Goal: Information Seeking & Learning: Find specific fact

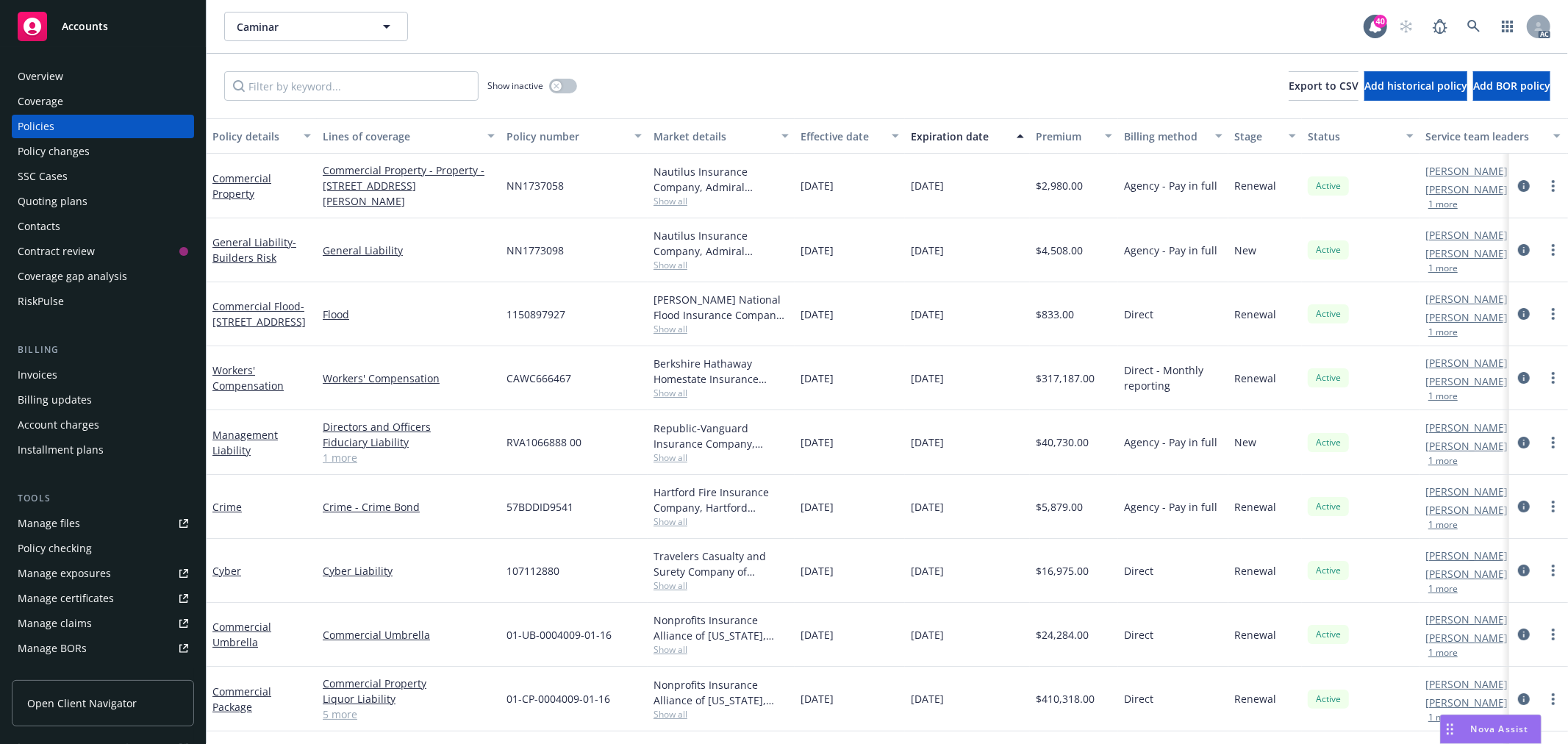
scroll to position [65, 0]
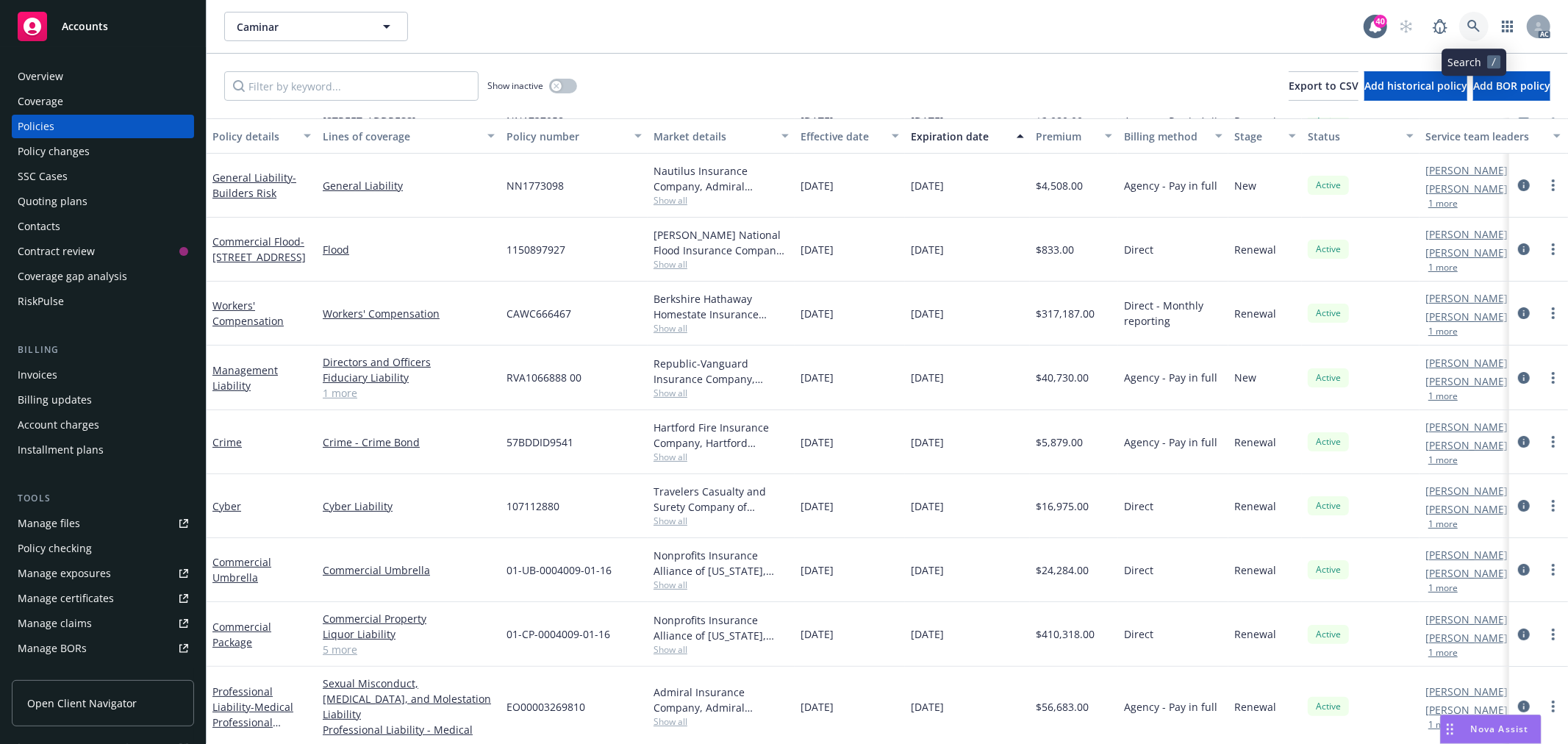
click at [1468, 23] on icon at bounding box center [1474, 26] width 13 height 13
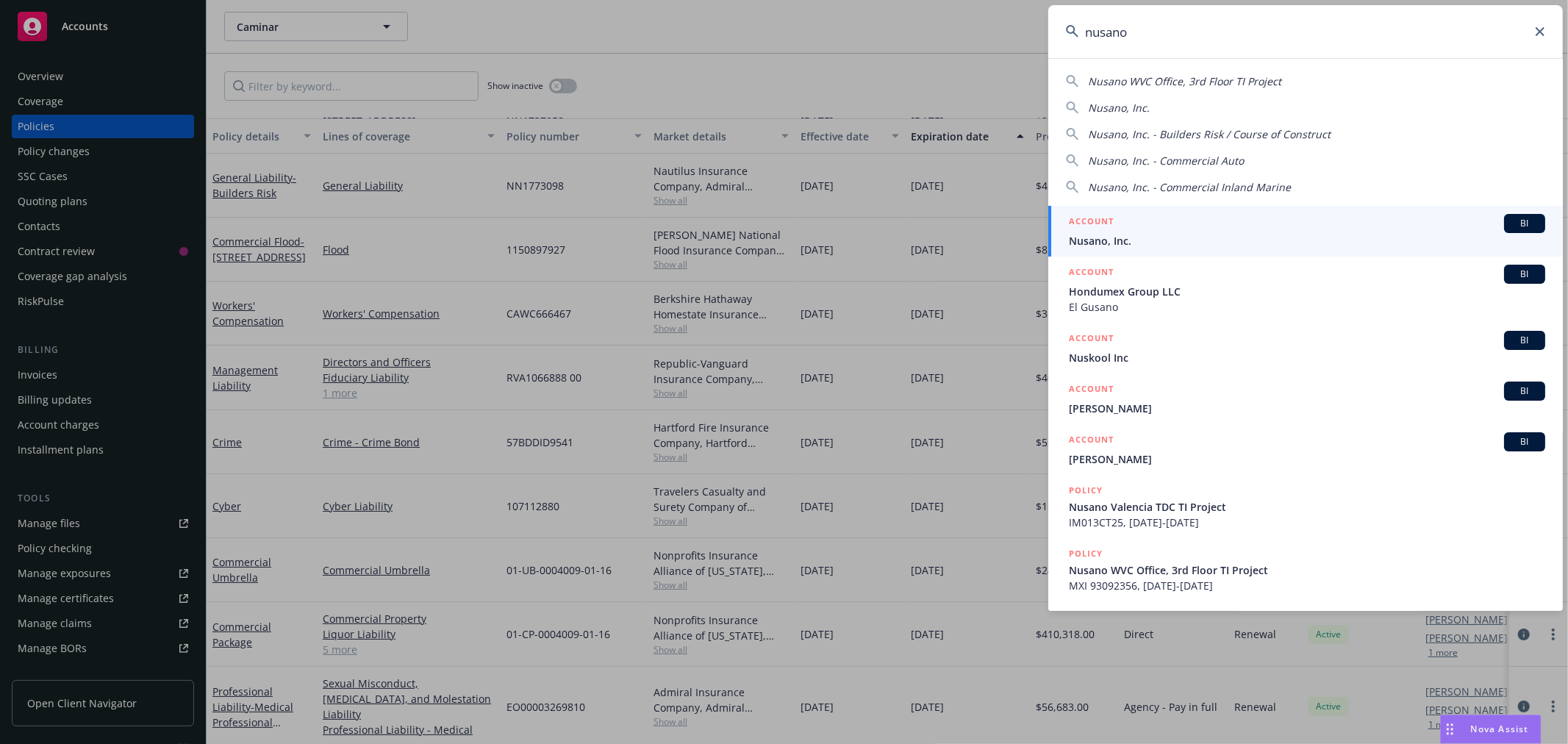
type input "nusano"
click at [1201, 237] on span "Nusano, Inc." at bounding box center [1307, 240] width 477 height 15
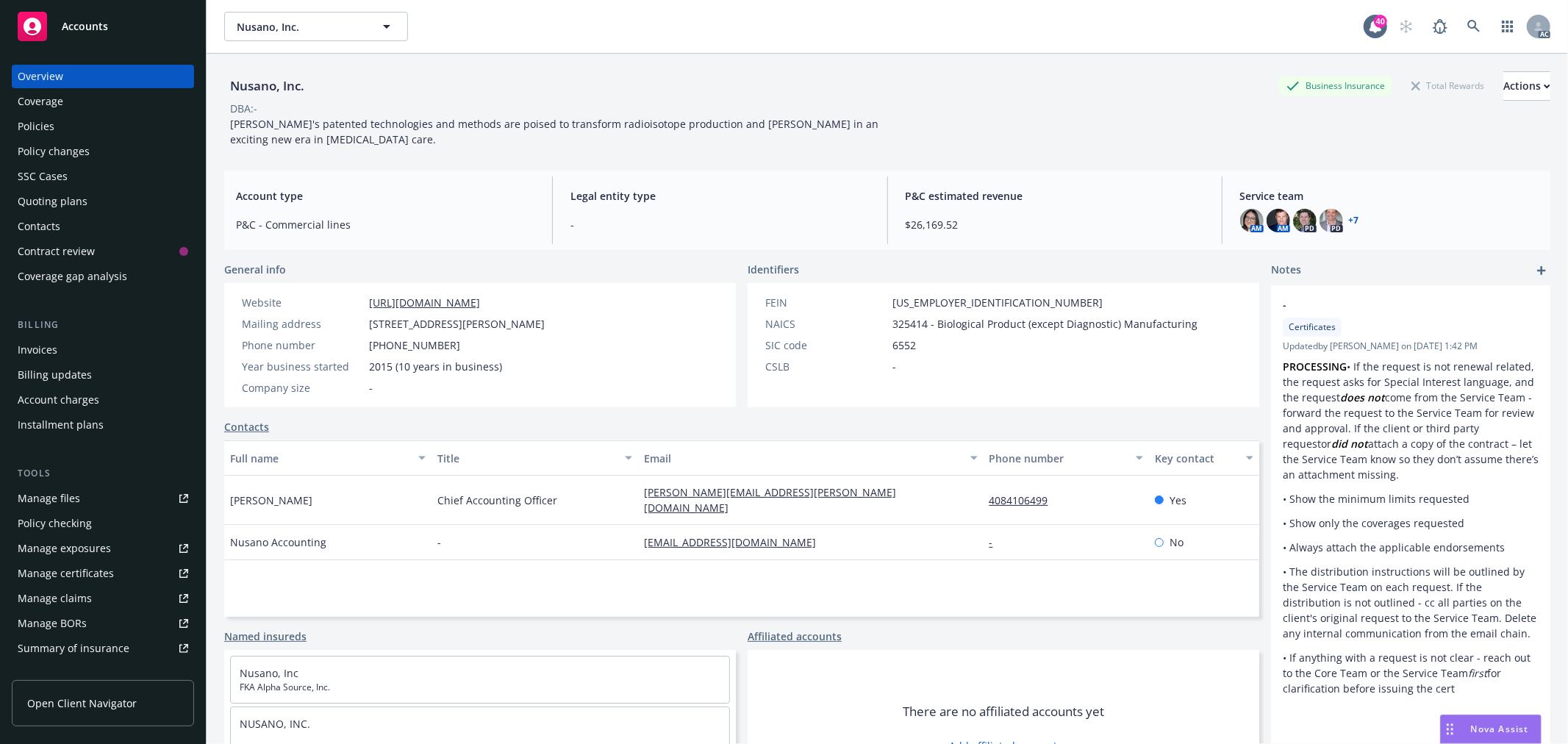
click at [64, 124] on div "Policies" at bounding box center [103, 126] width 171 height 23
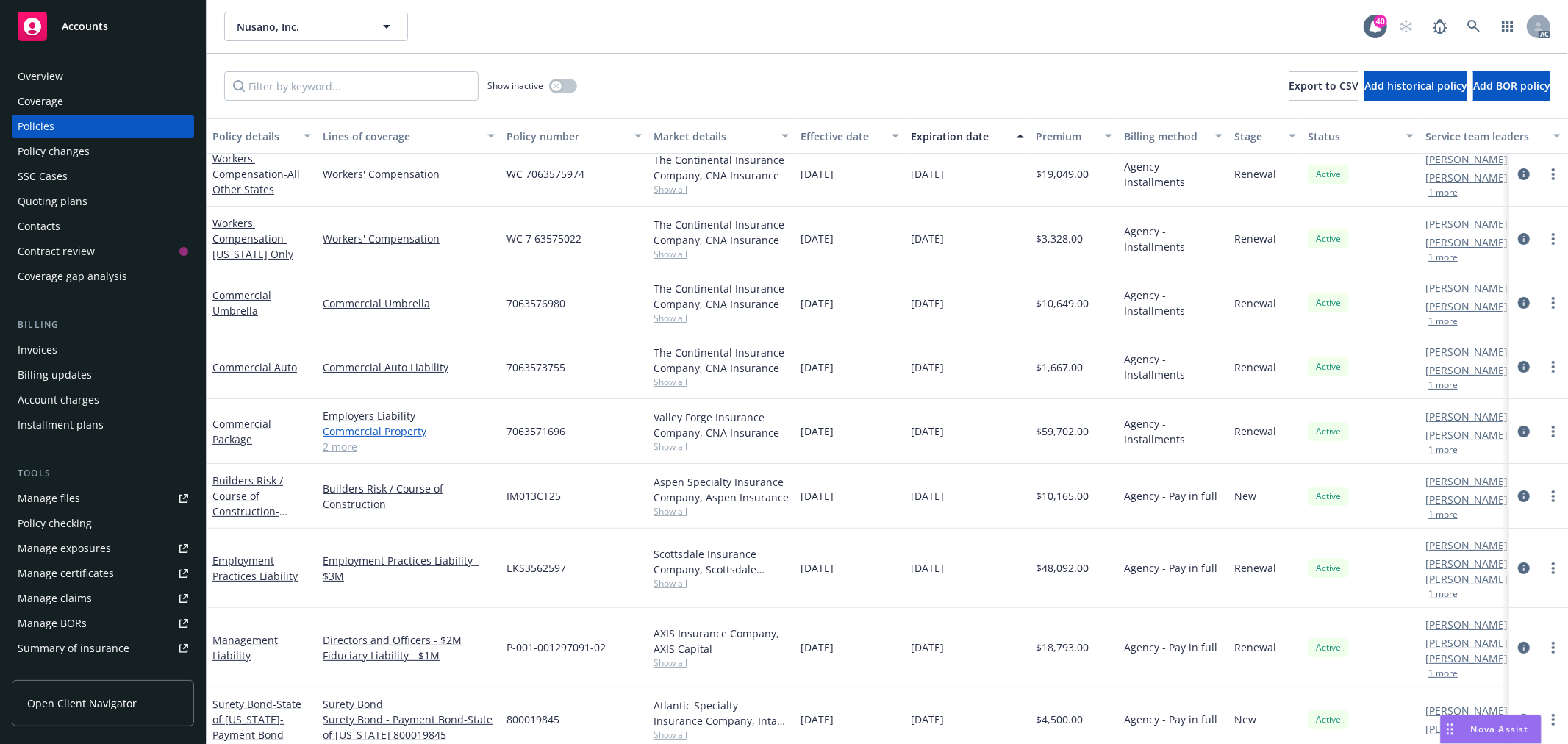
scroll to position [194, 0]
click at [348, 448] on link "2 more" at bounding box center [408, 446] width 172 height 15
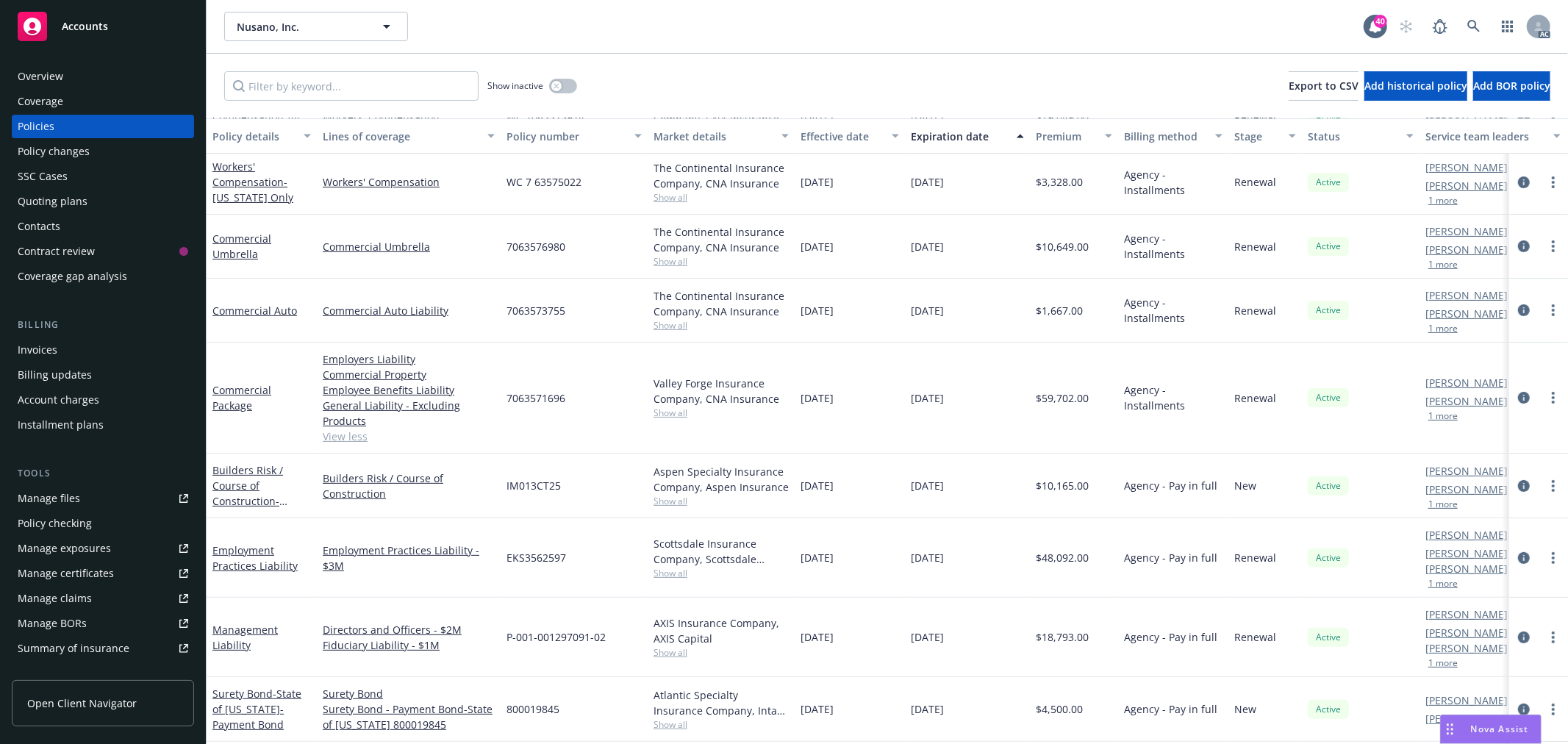
scroll to position [288, 0]
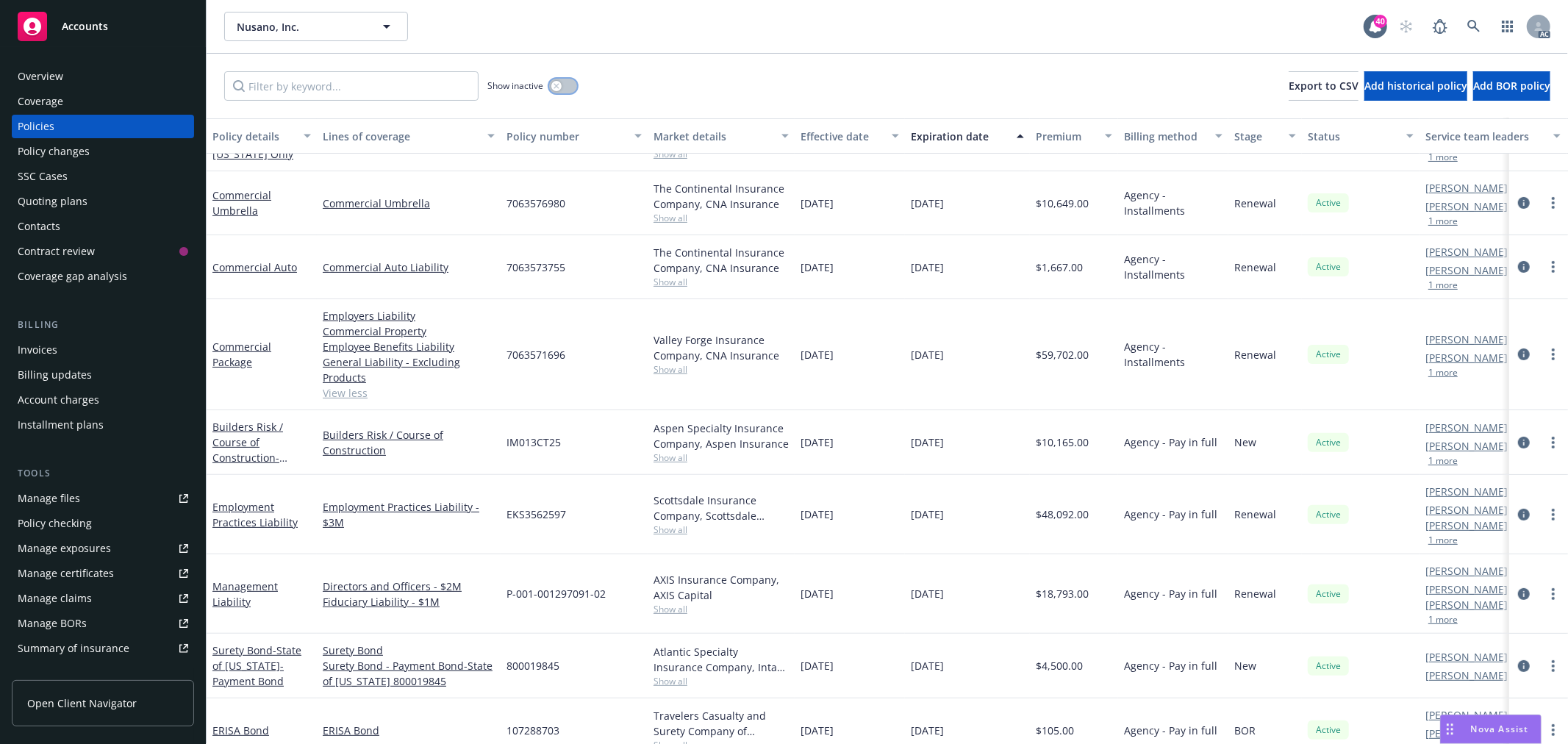
click at [566, 90] on button "button" at bounding box center [563, 86] width 28 height 15
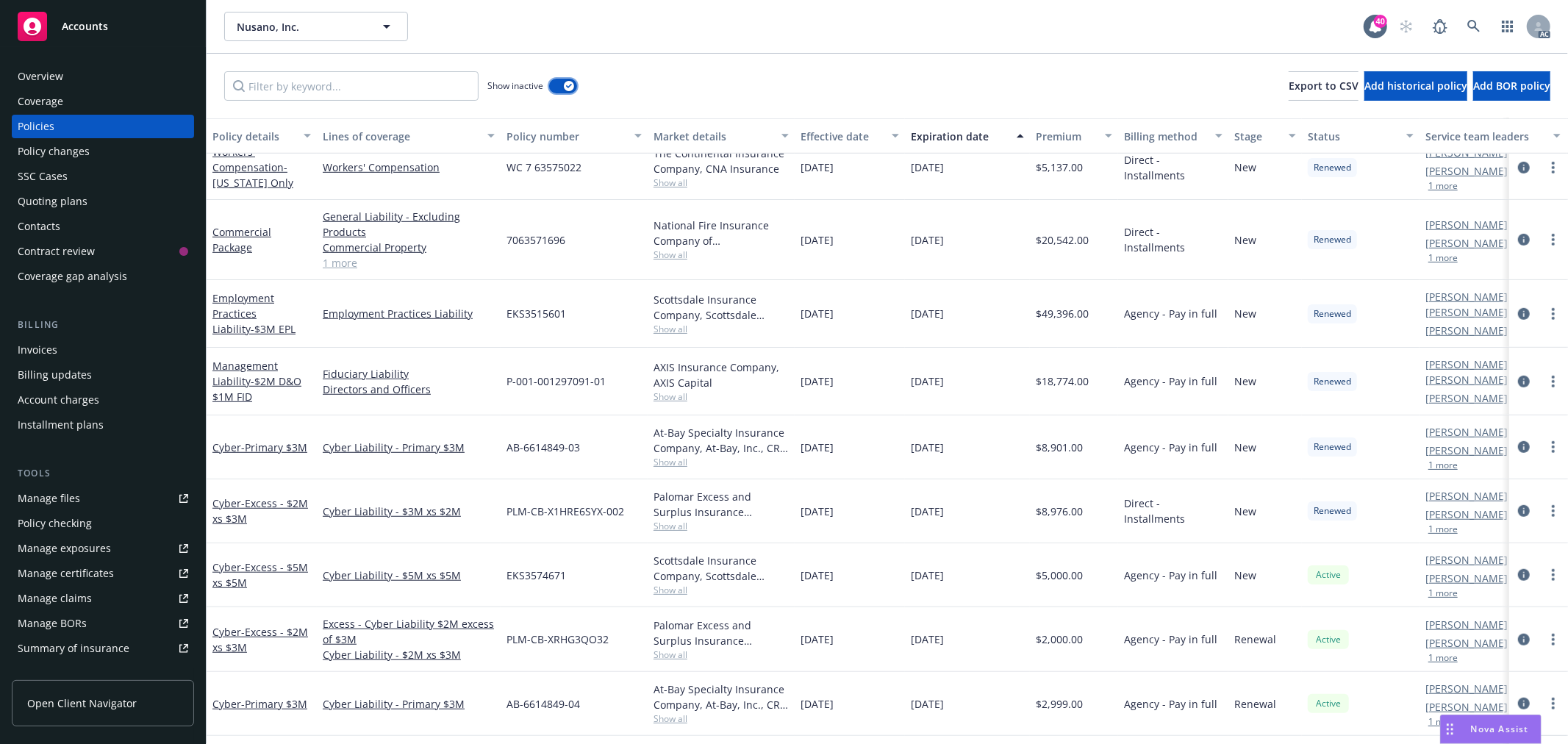
scroll to position [706, 0]
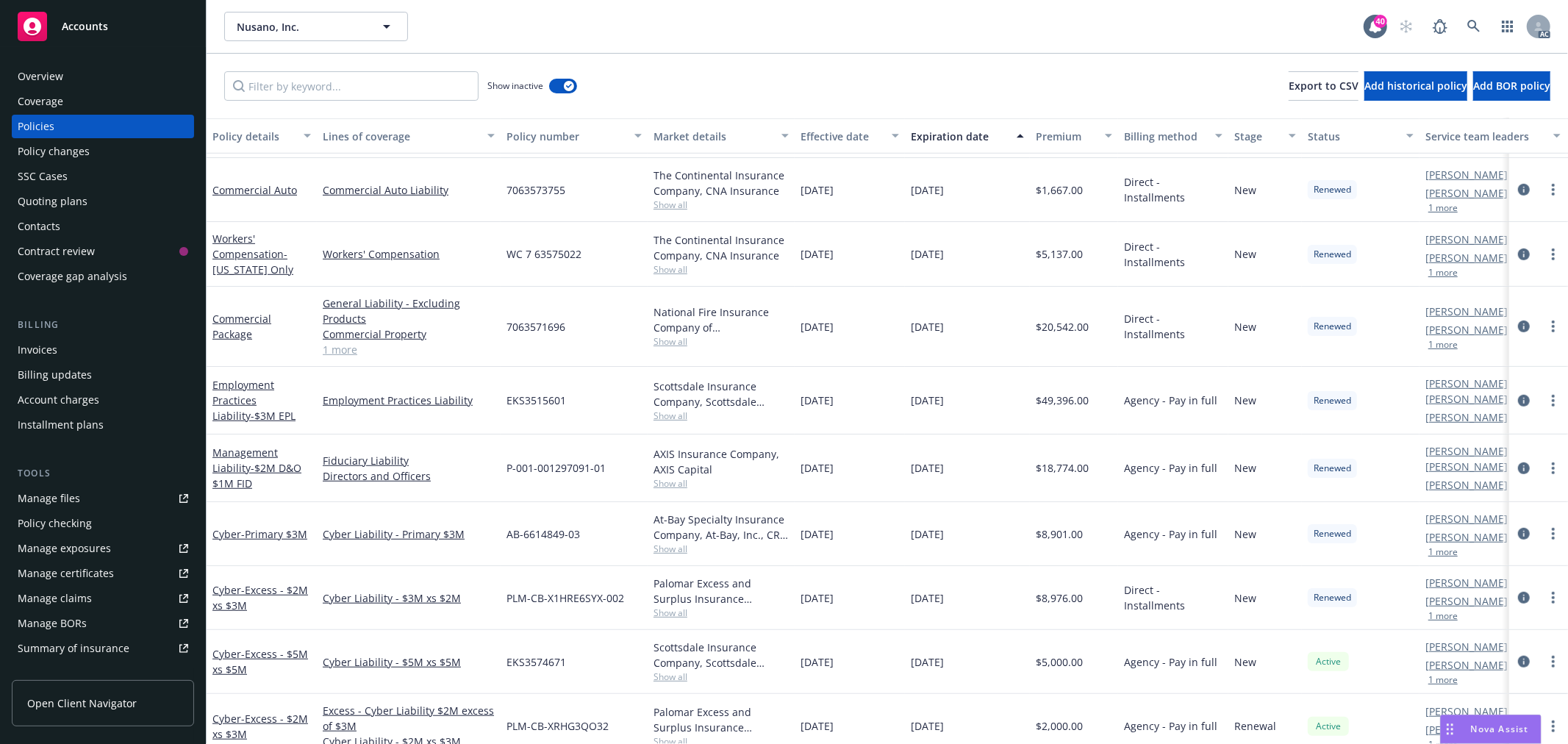
click at [344, 347] on link "1 more" at bounding box center [408, 349] width 172 height 15
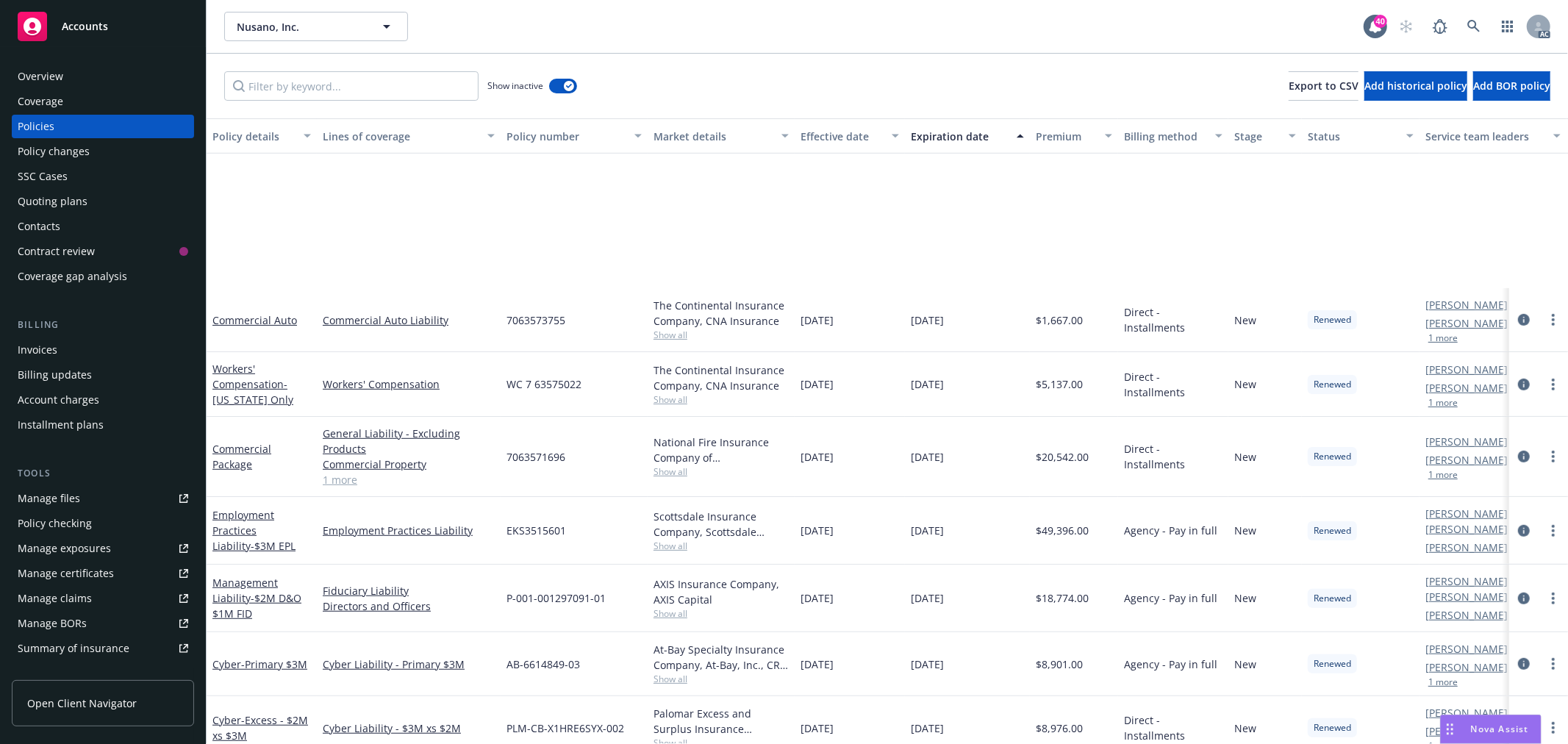
scroll to position [816, 0]
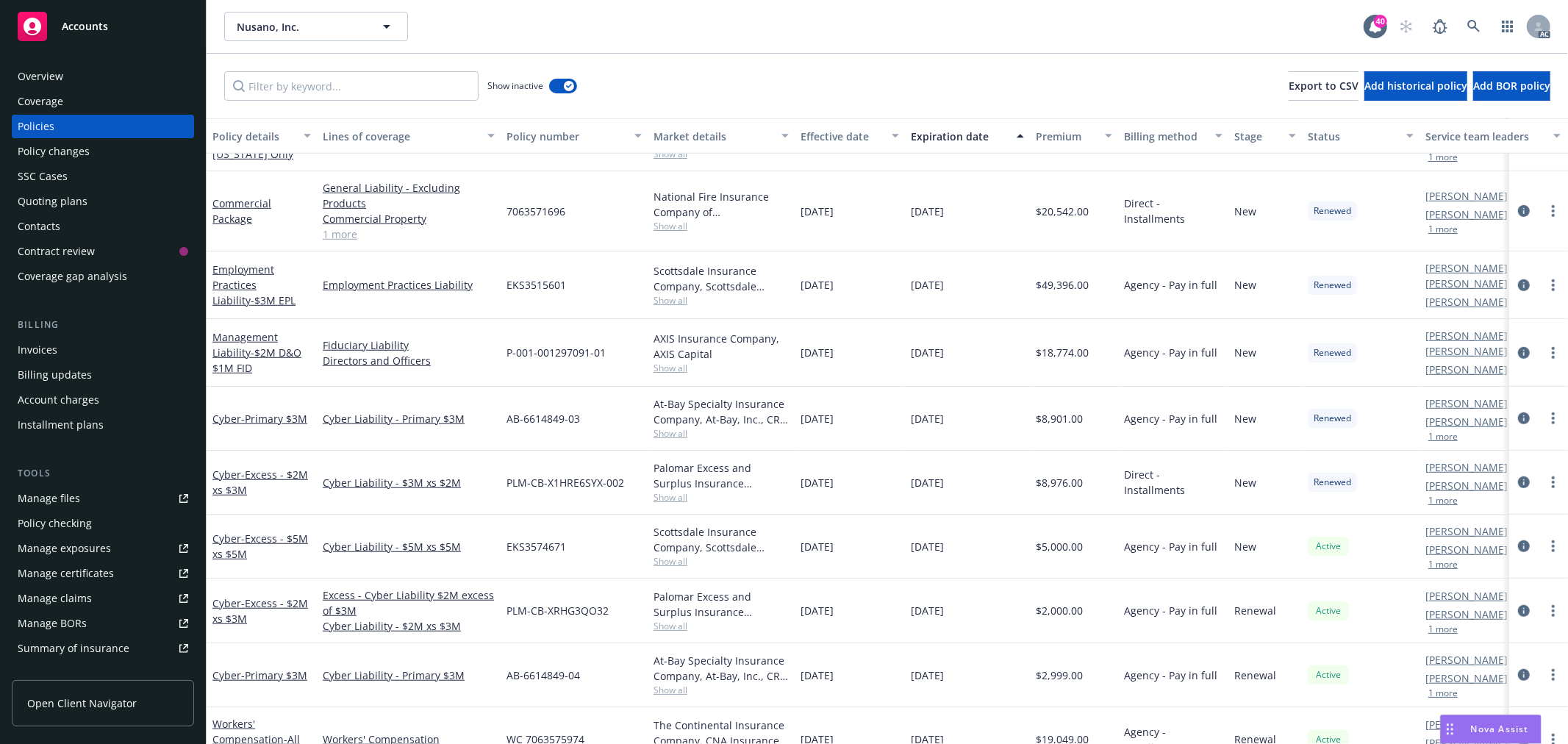
click at [90, 80] on div "Overview" at bounding box center [103, 76] width 171 height 23
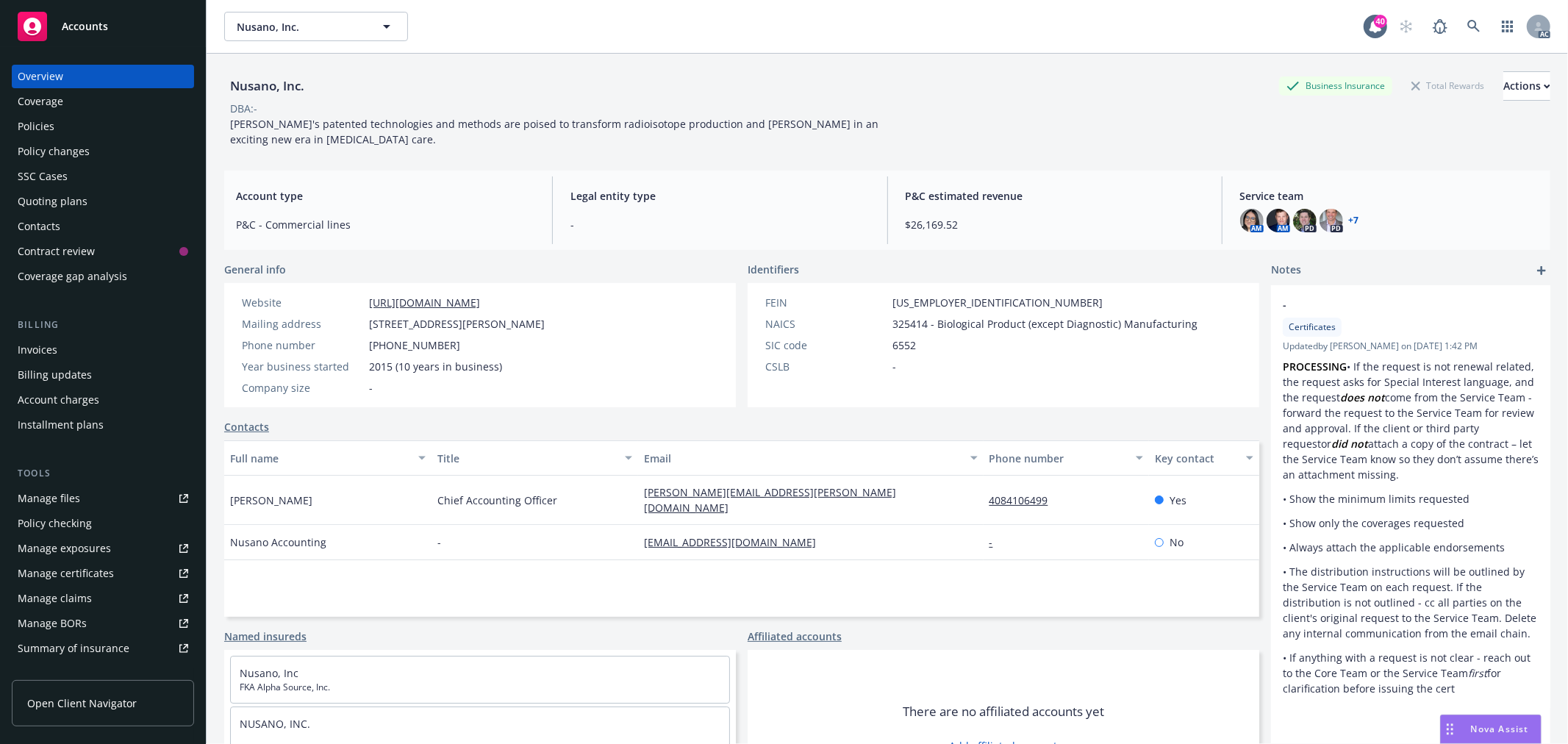
click at [93, 122] on div "Policies" at bounding box center [103, 126] width 171 height 23
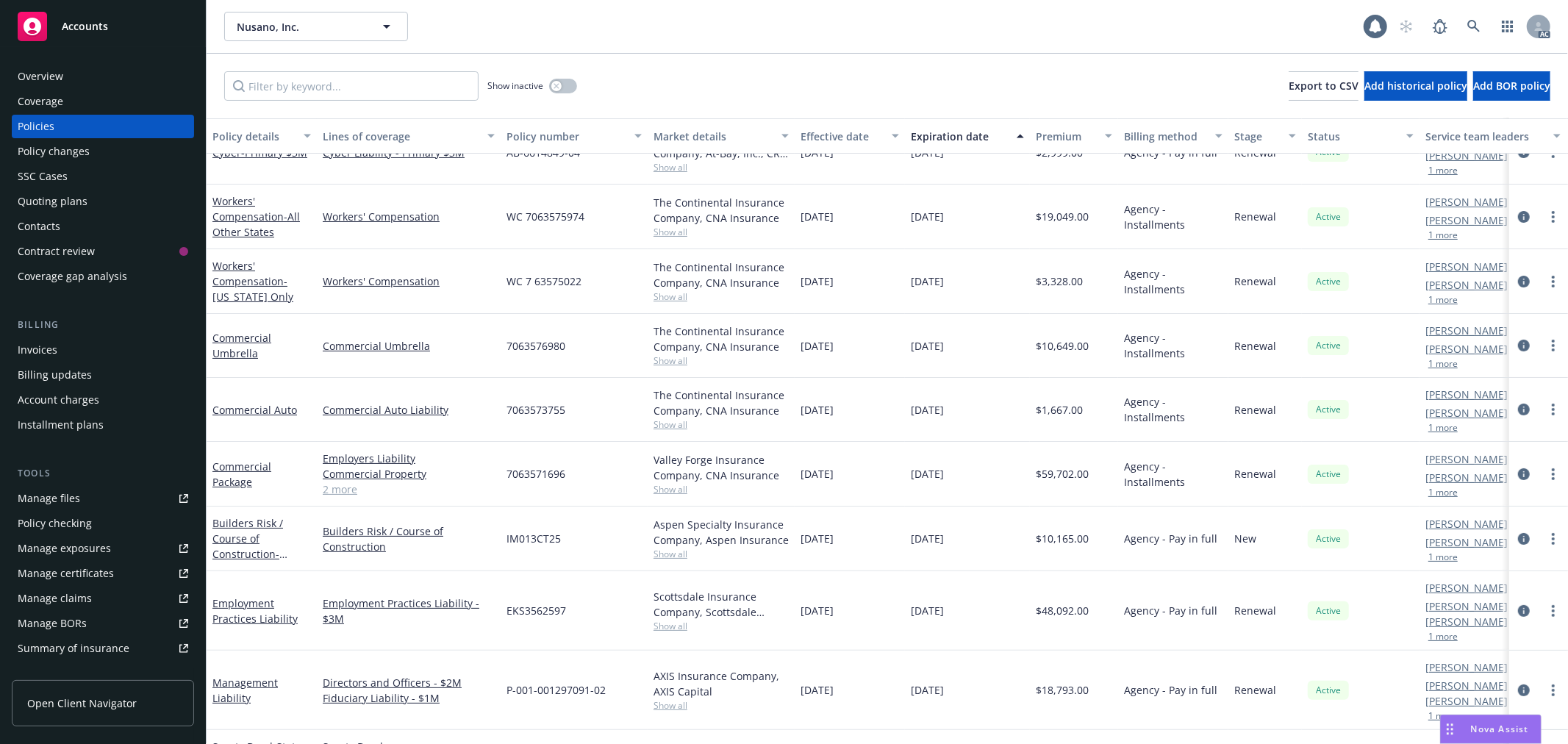
scroll to position [243, 0]
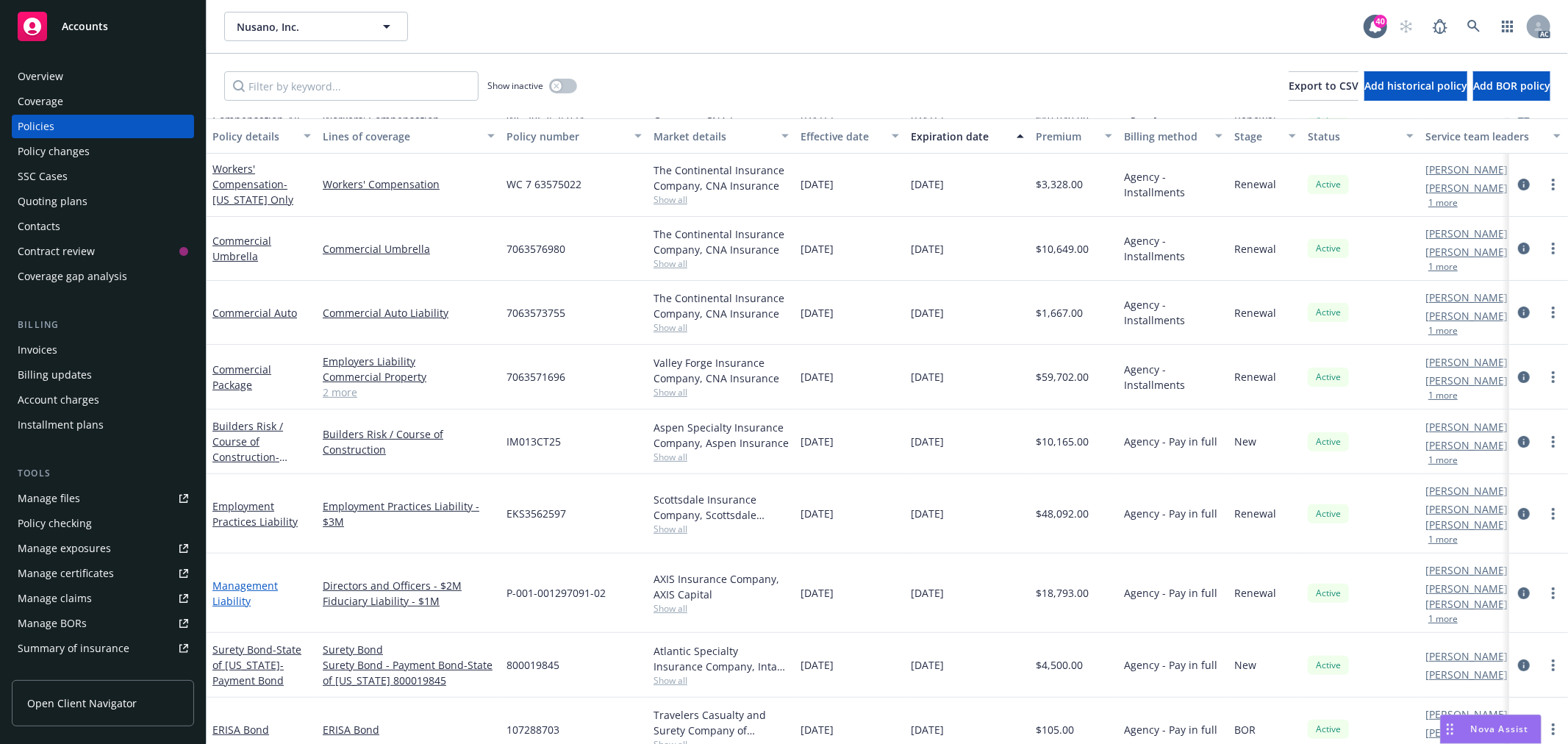
click at [246, 579] on link "Management Liability" at bounding box center [245, 593] width 66 height 29
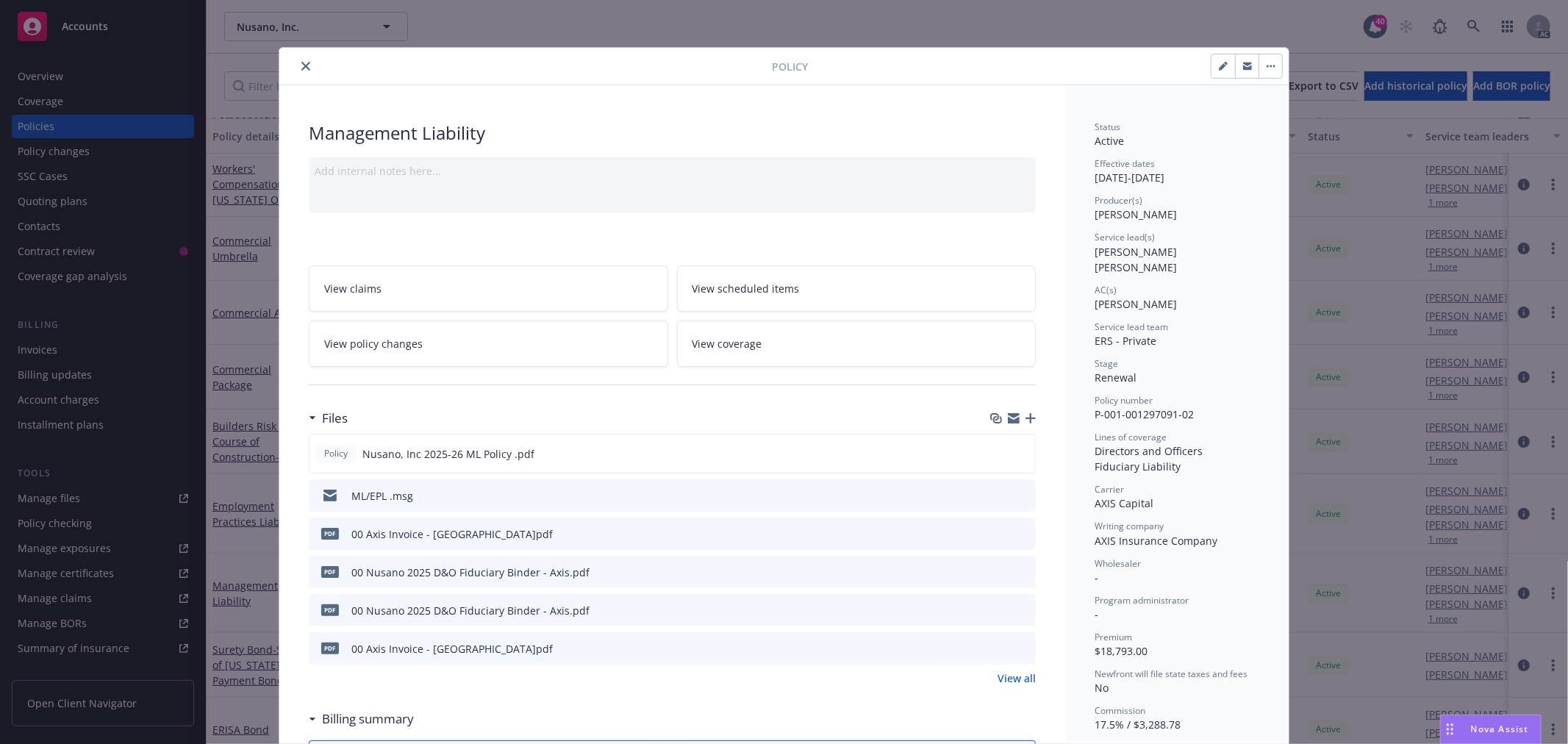
click at [305, 67] on button "close" at bounding box center [306, 66] width 18 height 18
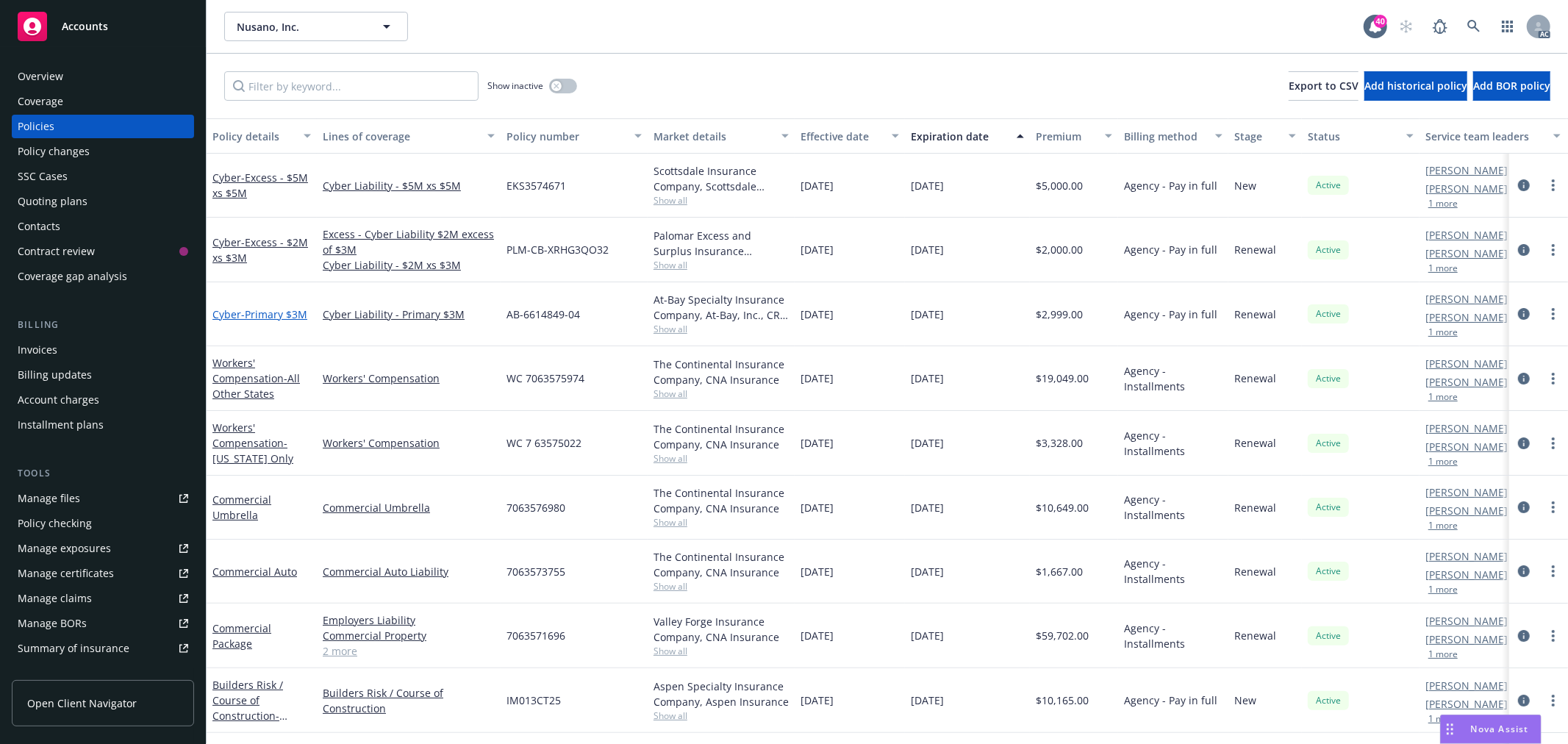
click at [238, 310] on link "Cyber - Primary $3M" at bounding box center [259, 314] width 95 height 14
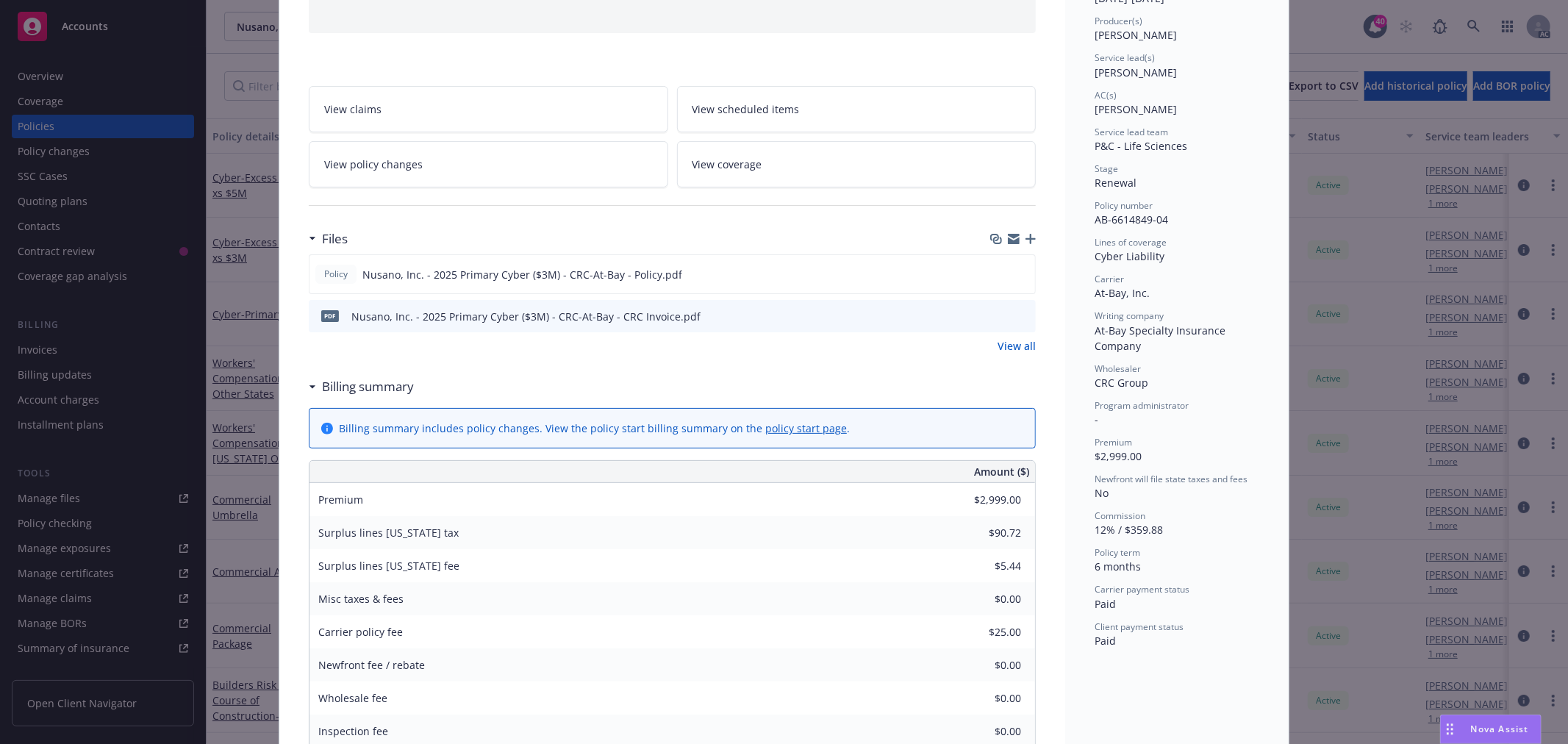
scroll to position [82, 0]
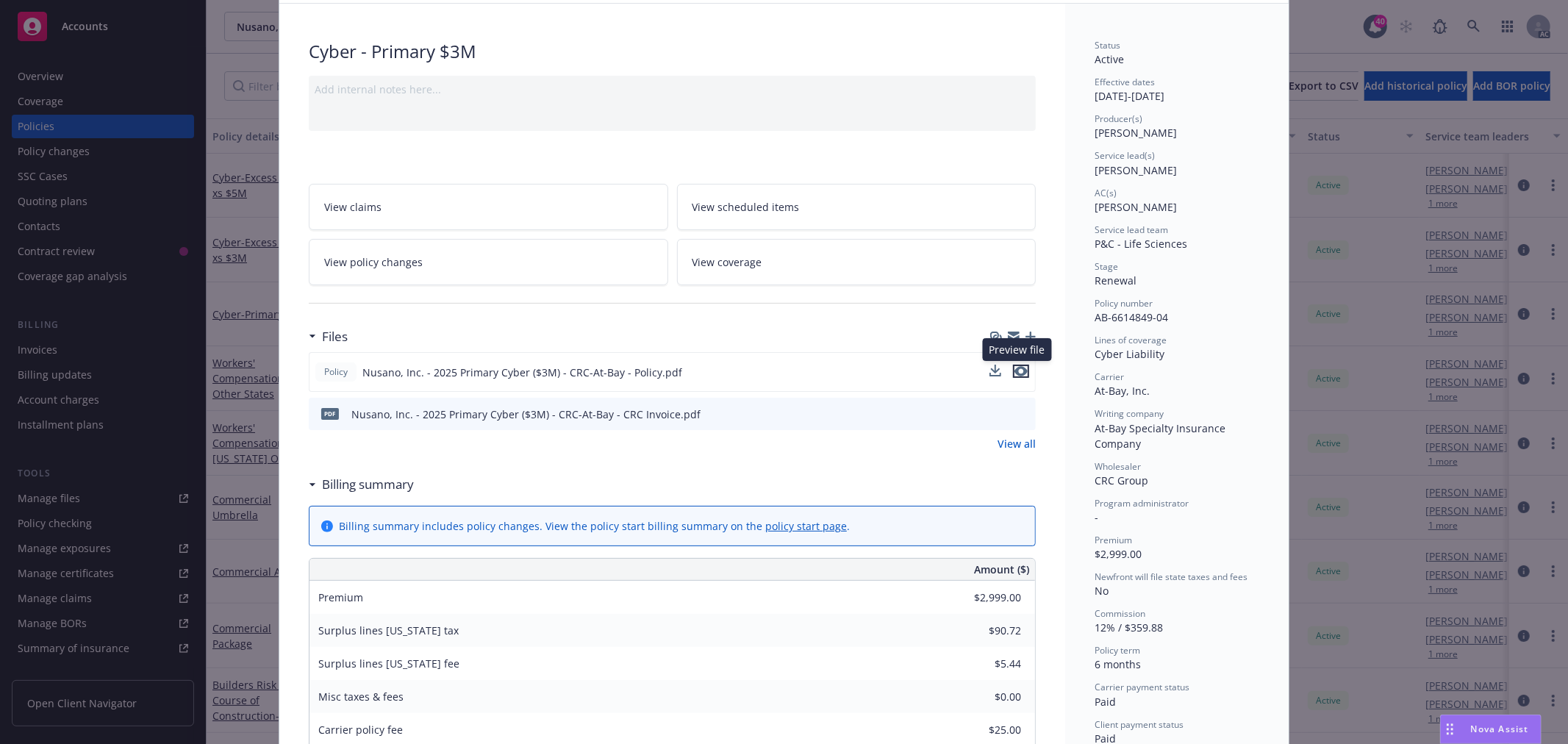
click at [1023, 372] on button "preview file" at bounding box center [1021, 372] width 16 height 13
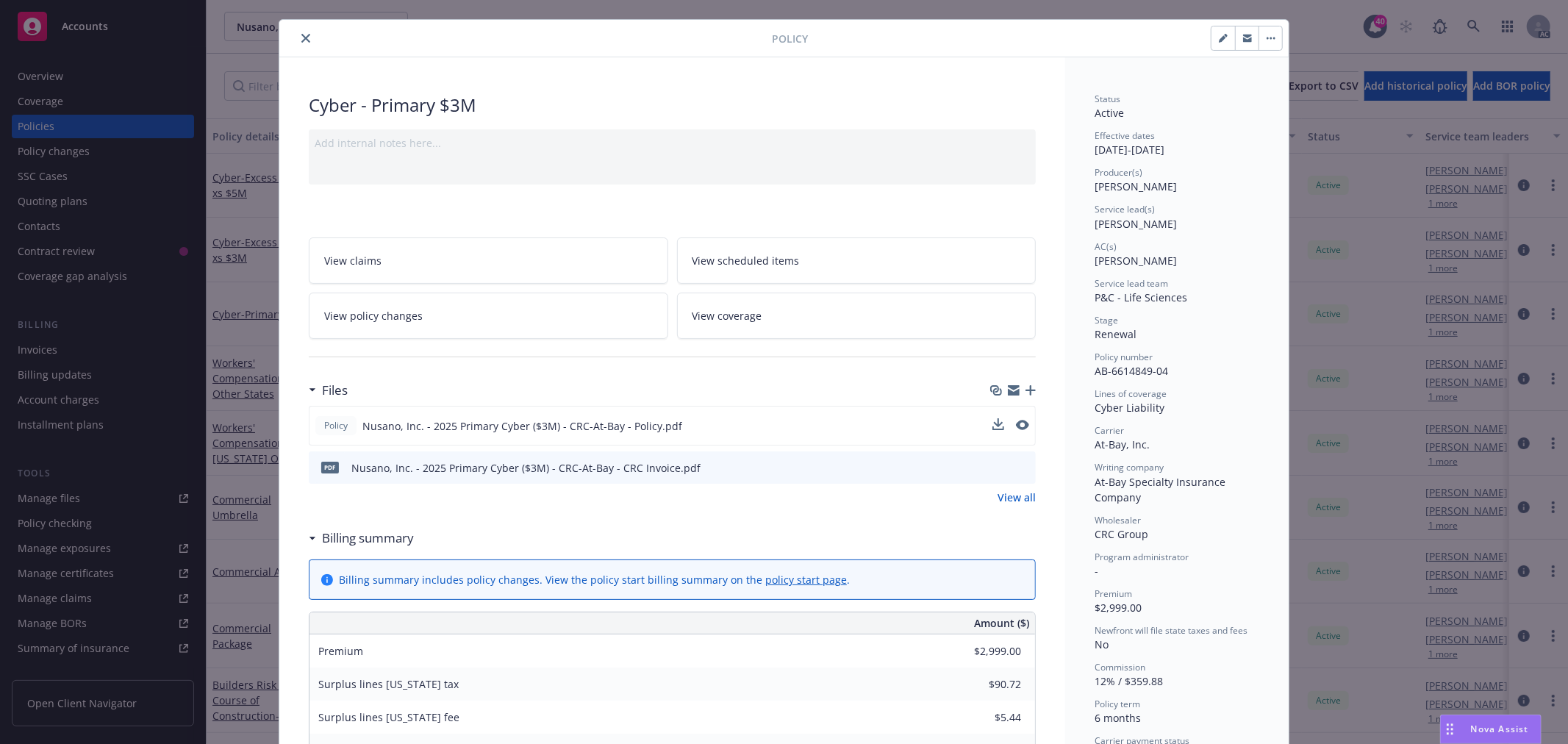
scroll to position [0, 0]
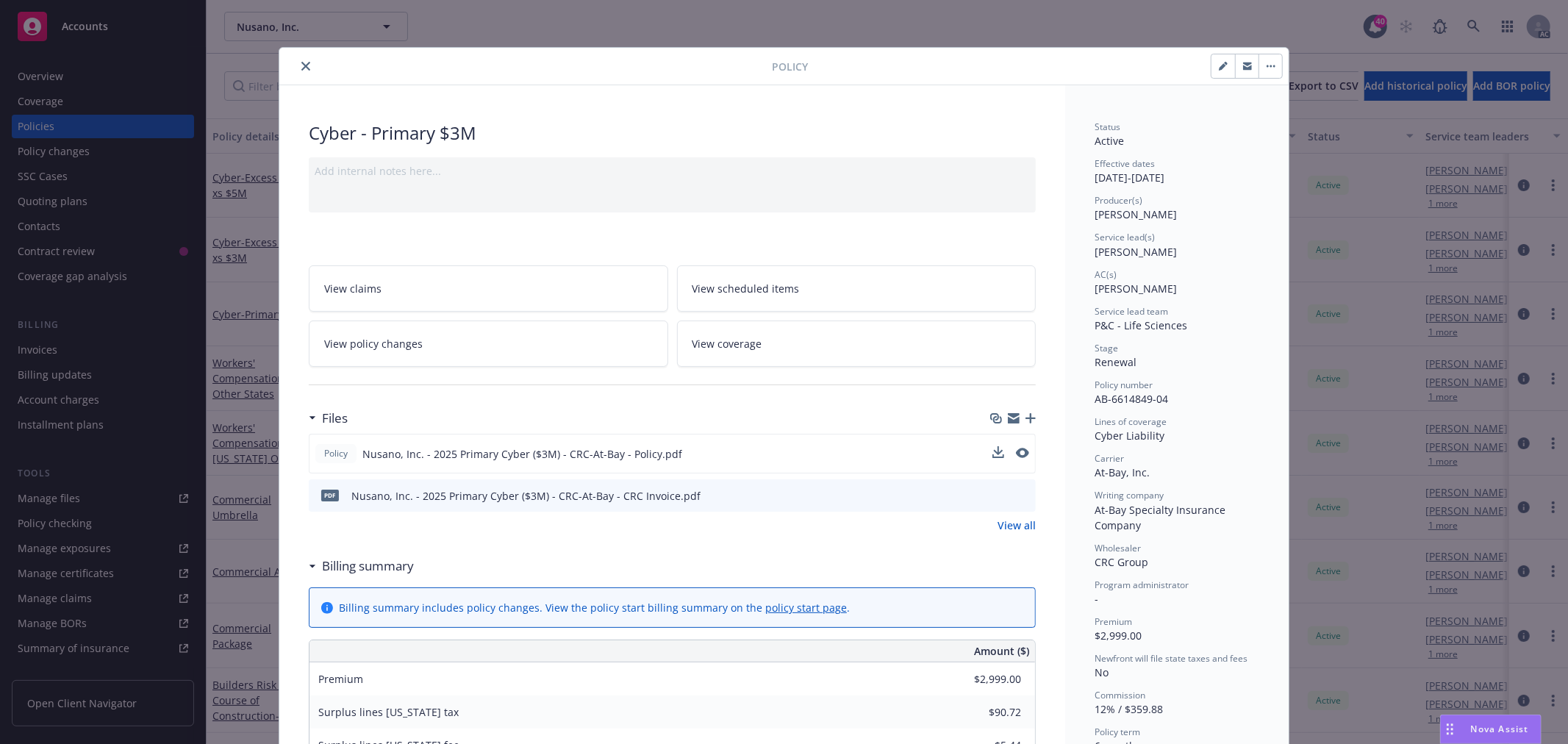
click at [301, 67] on icon "close" at bounding box center [305, 66] width 8 height 8
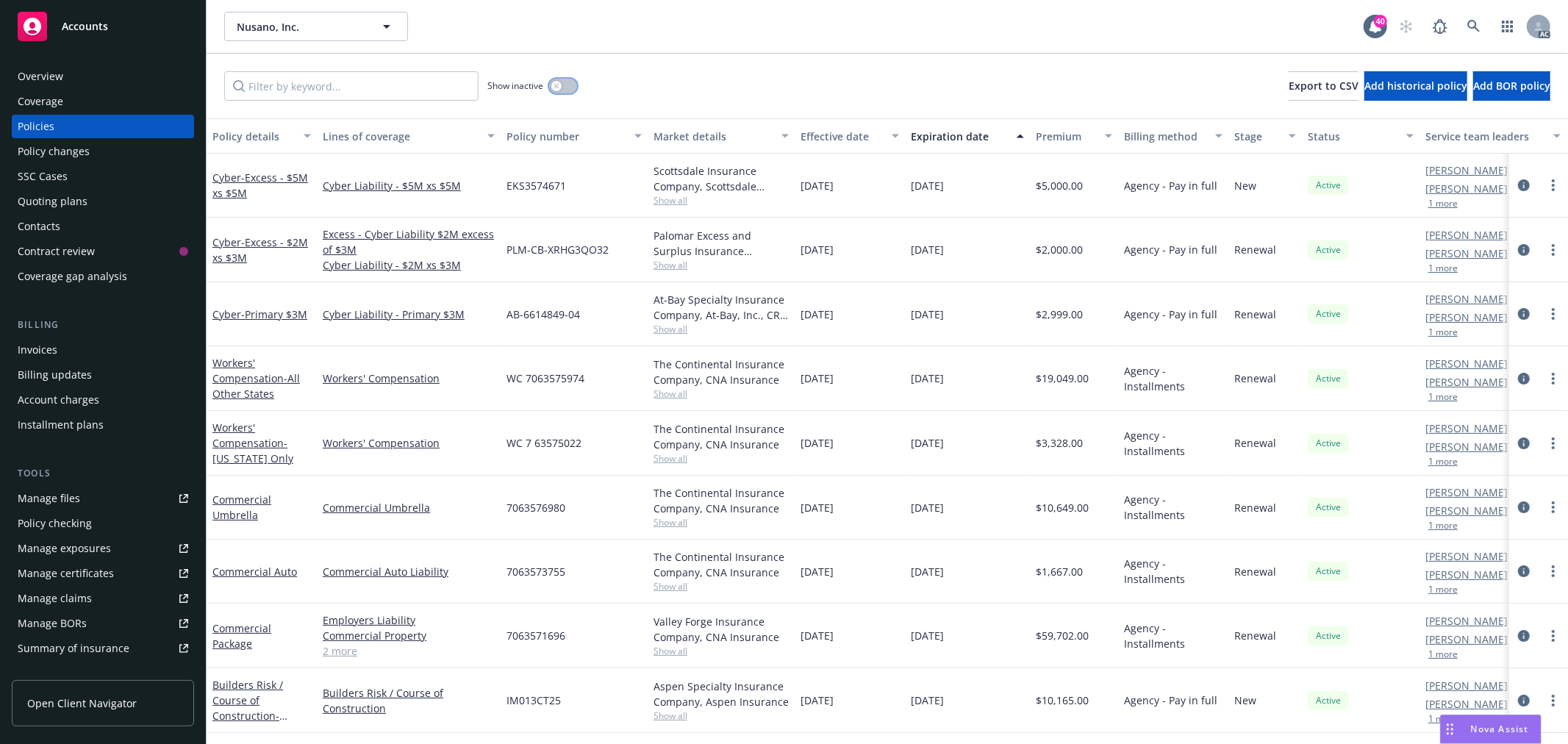
click at [567, 82] on button "button" at bounding box center [563, 86] width 28 height 15
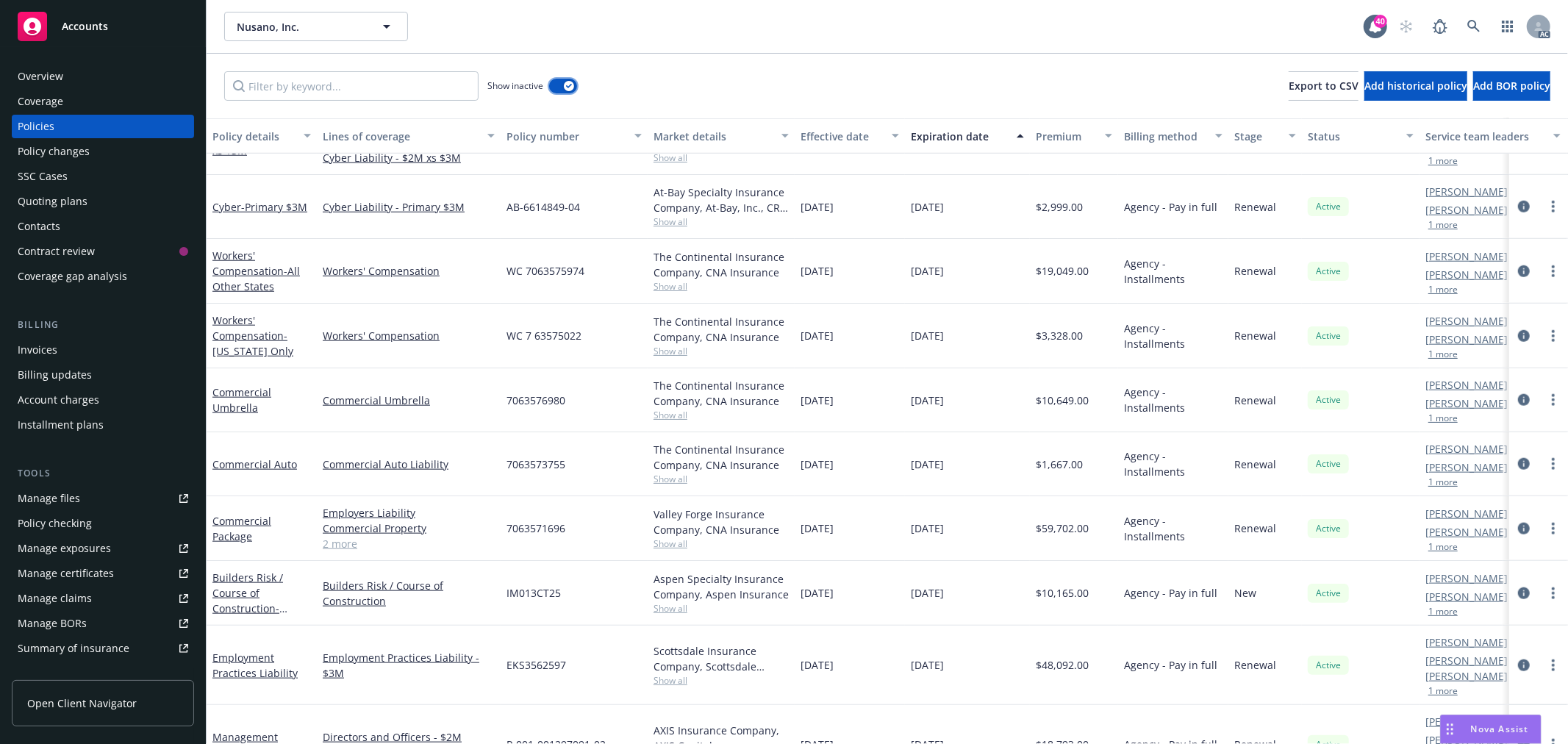
scroll to position [1360, 0]
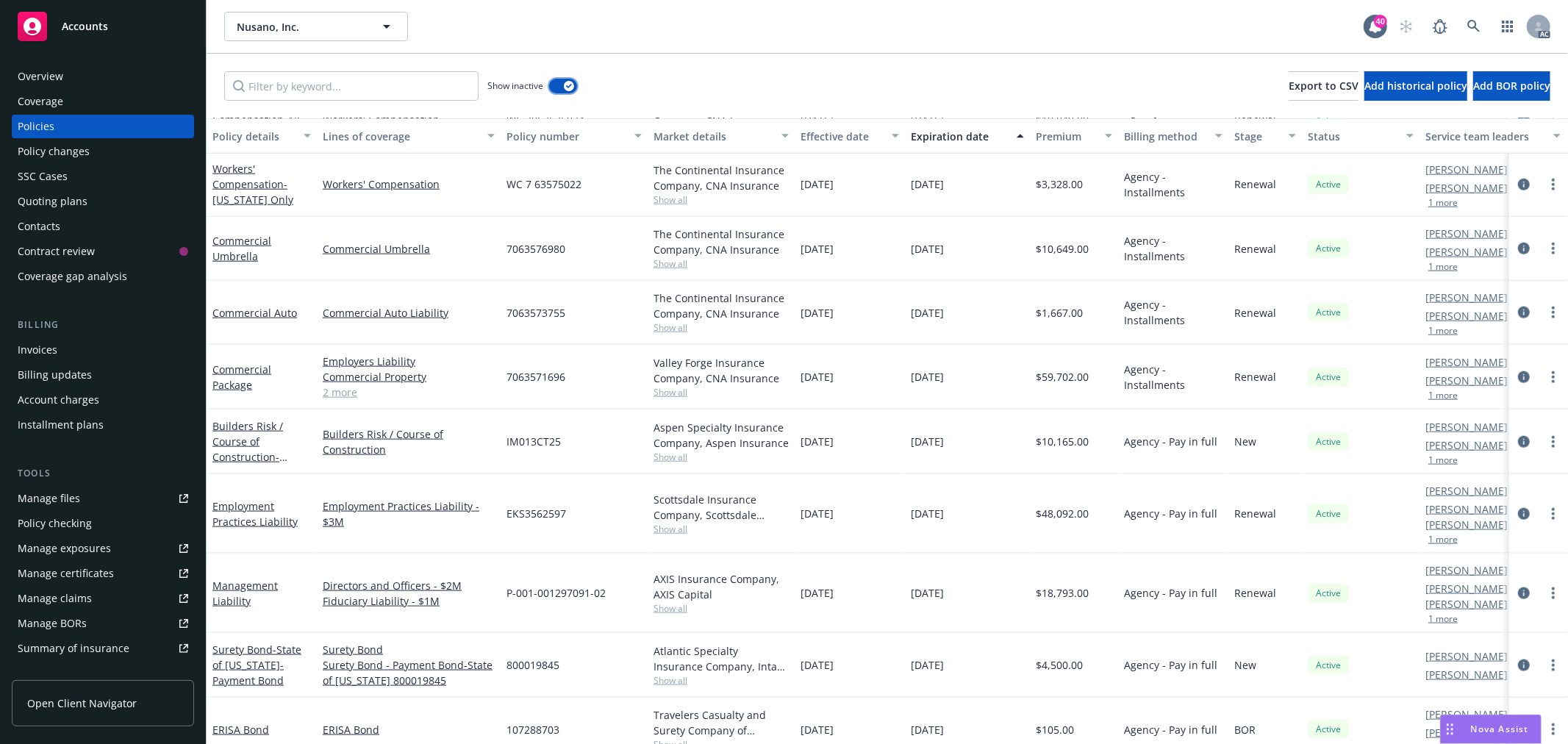
click at [564, 86] on div "button" at bounding box center [569, 85] width 10 height 10
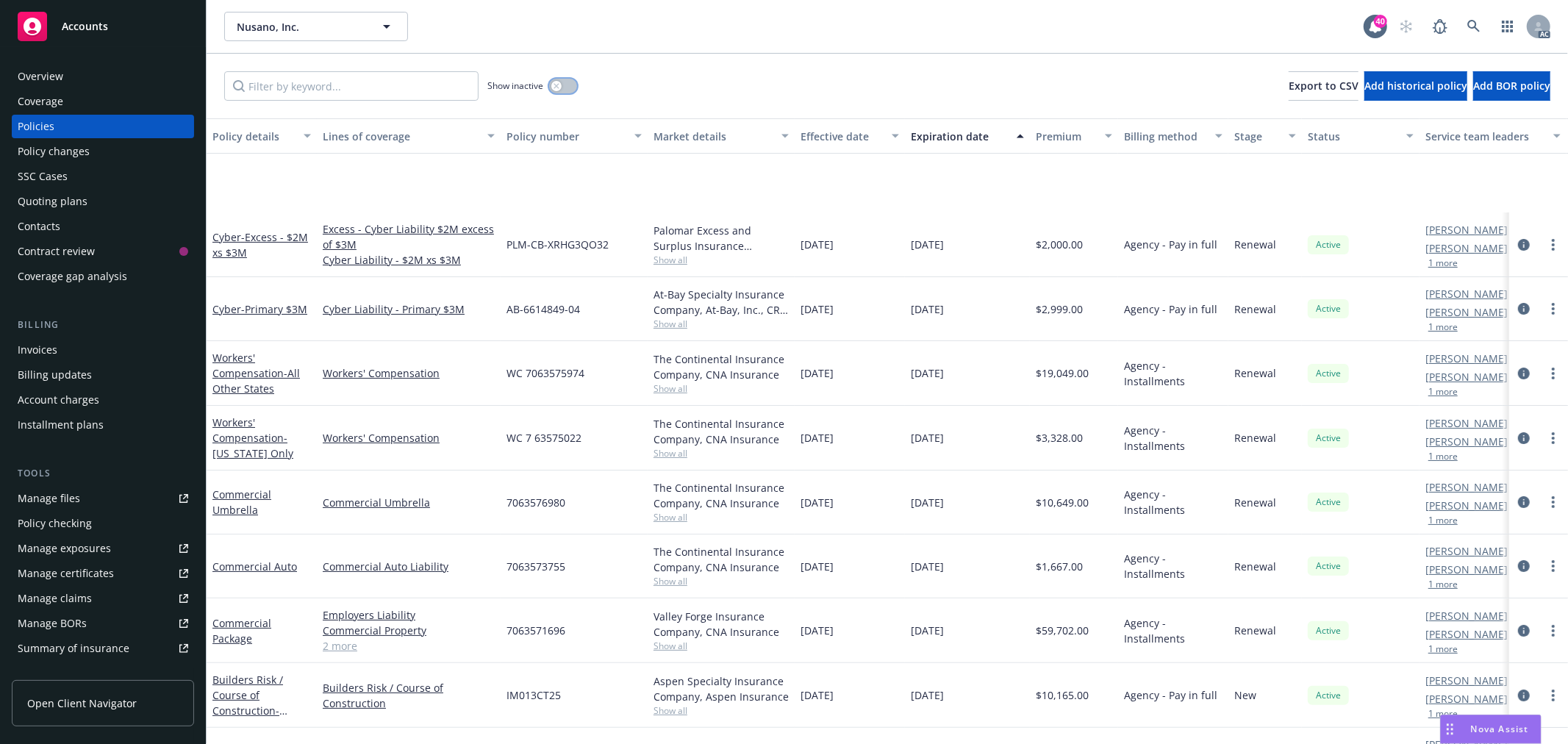
scroll to position [194, 0]
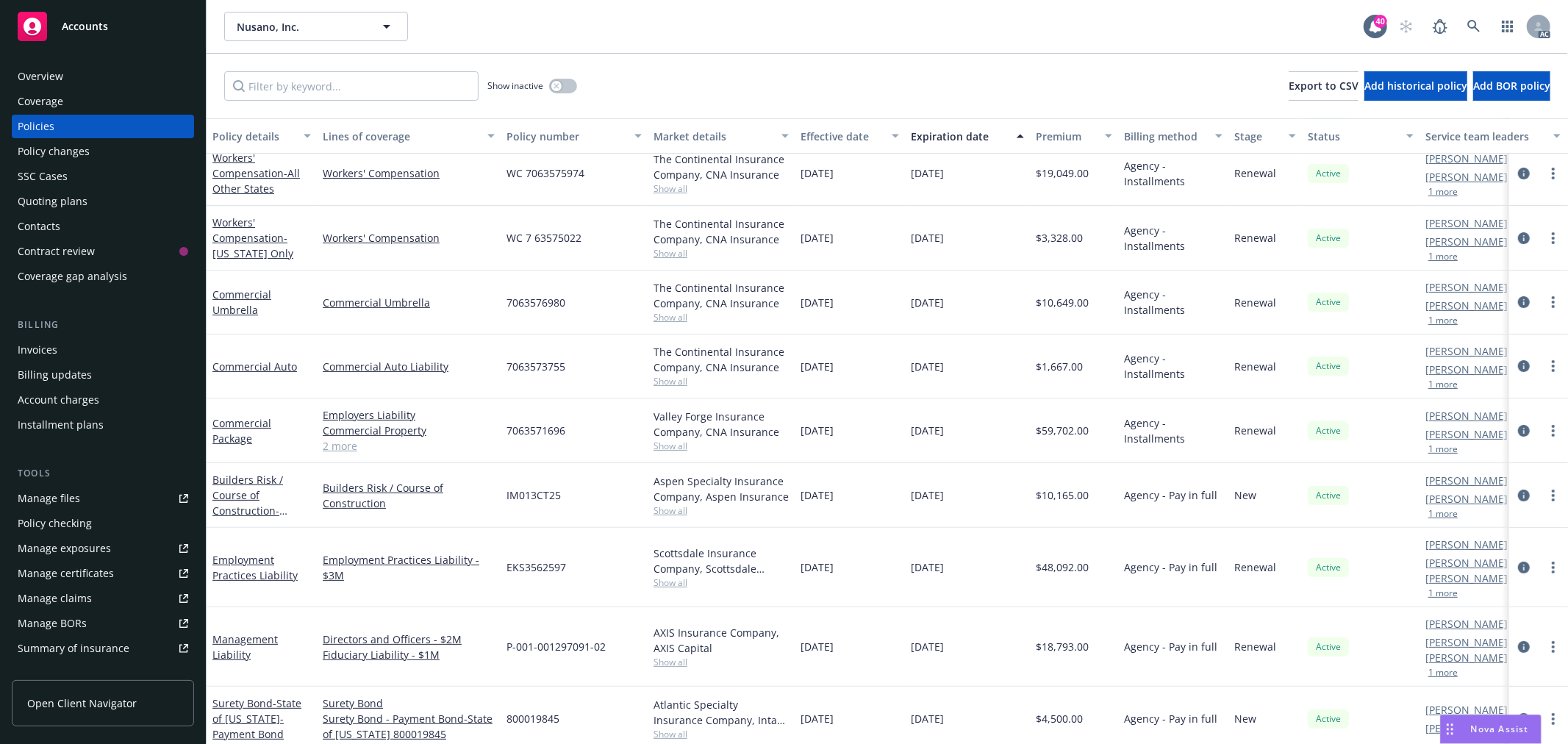
click at [343, 443] on link "2 more" at bounding box center [408, 446] width 172 height 15
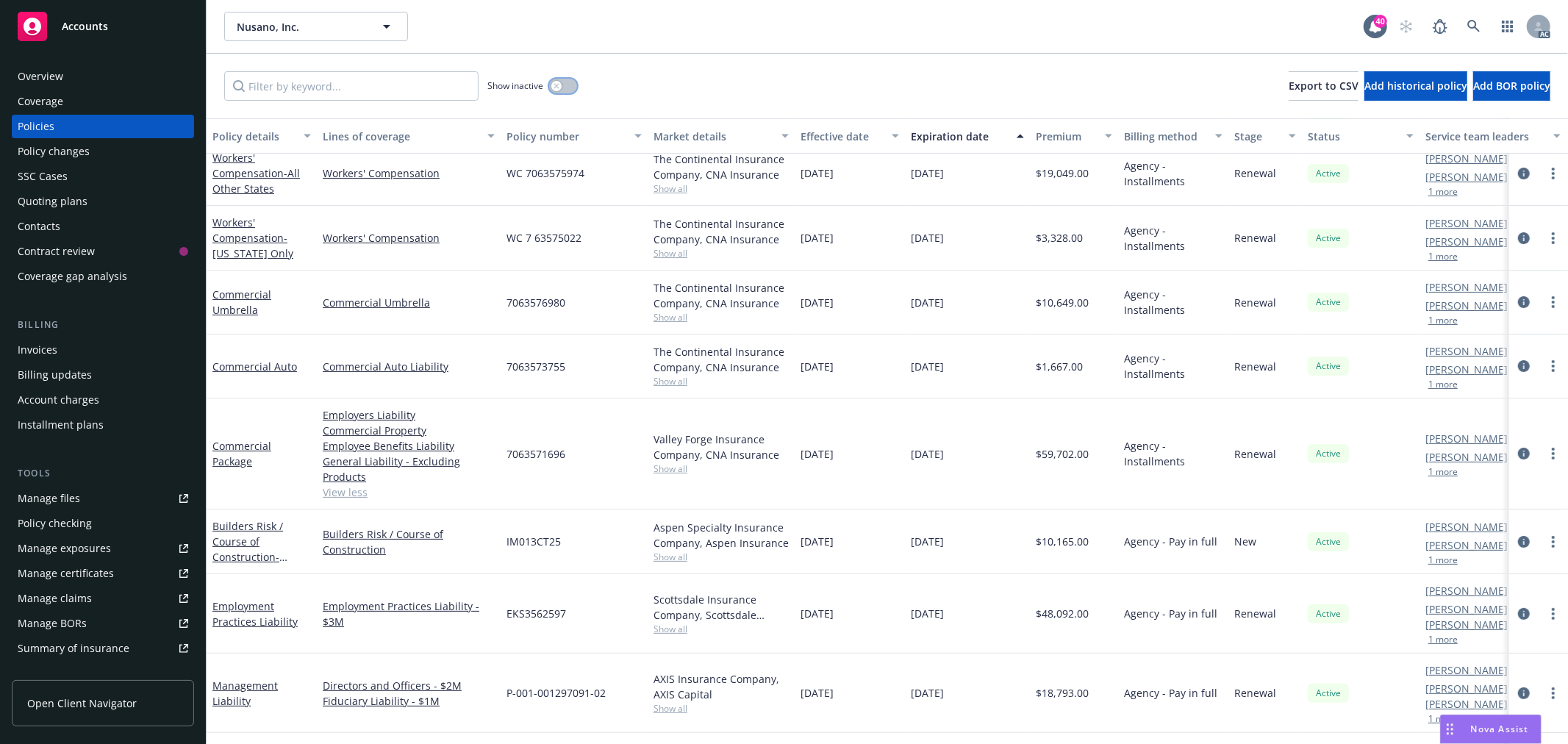
click at [557, 86] on icon "button" at bounding box center [556, 85] width 5 height 5
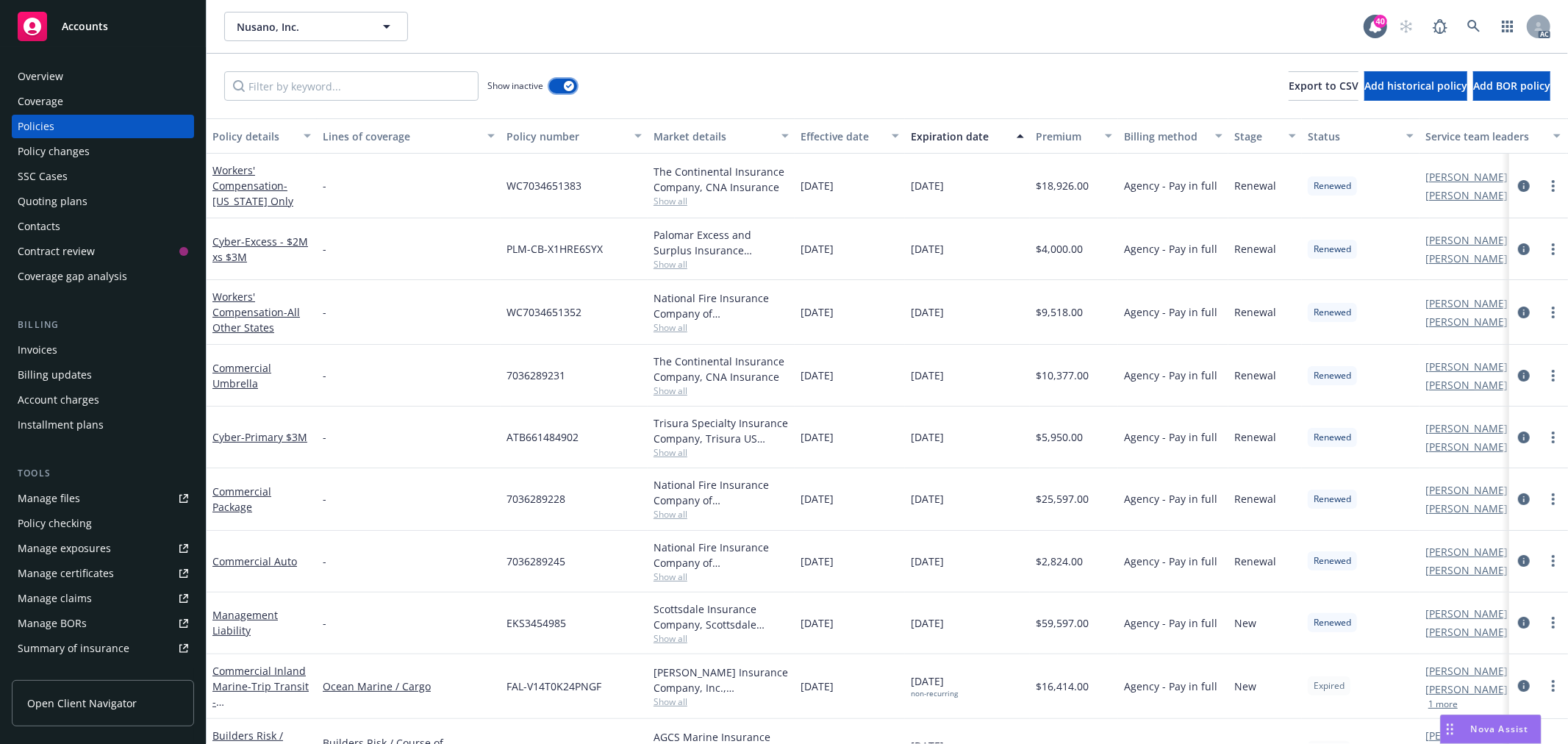
click at [572, 88] on div "button" at bounding box center [569, 85] width 10 height 10
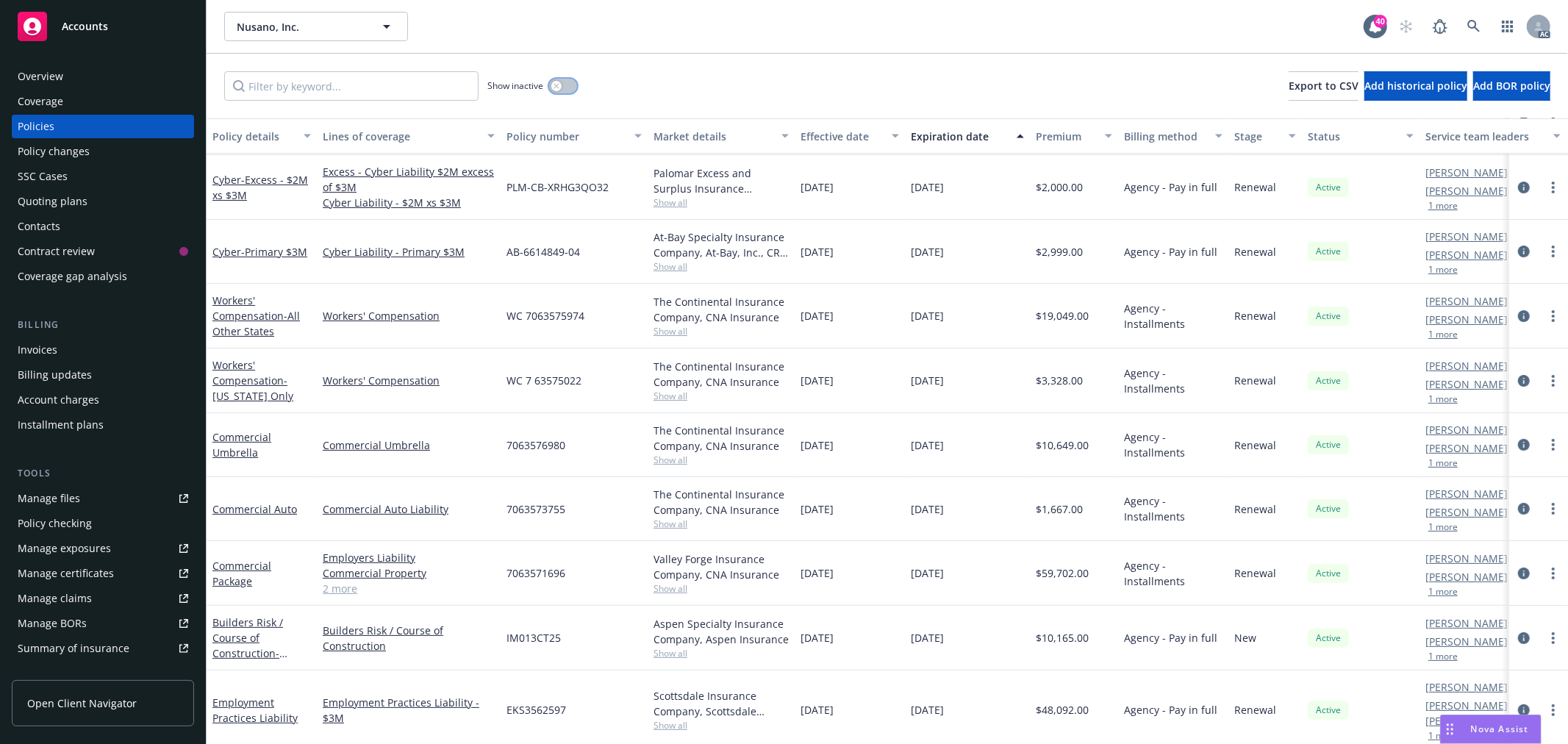
scroll to position [243, 0]
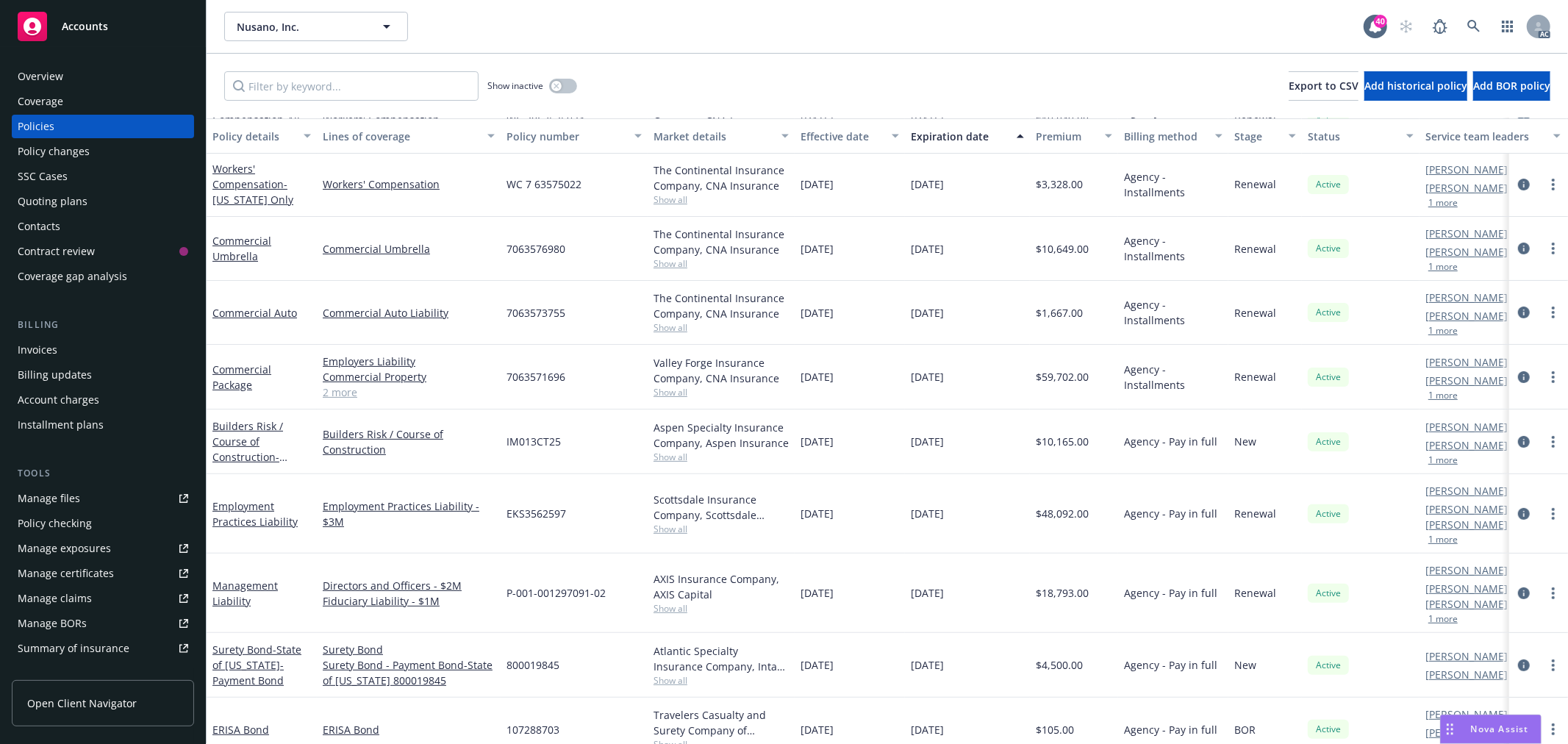
click at [333, 395] on link "2 more" at bounding box center [408, 392] width 172 height 15
click at [348, 394] on link "2 more" at bounding box center [408, 392] width 172 height 15
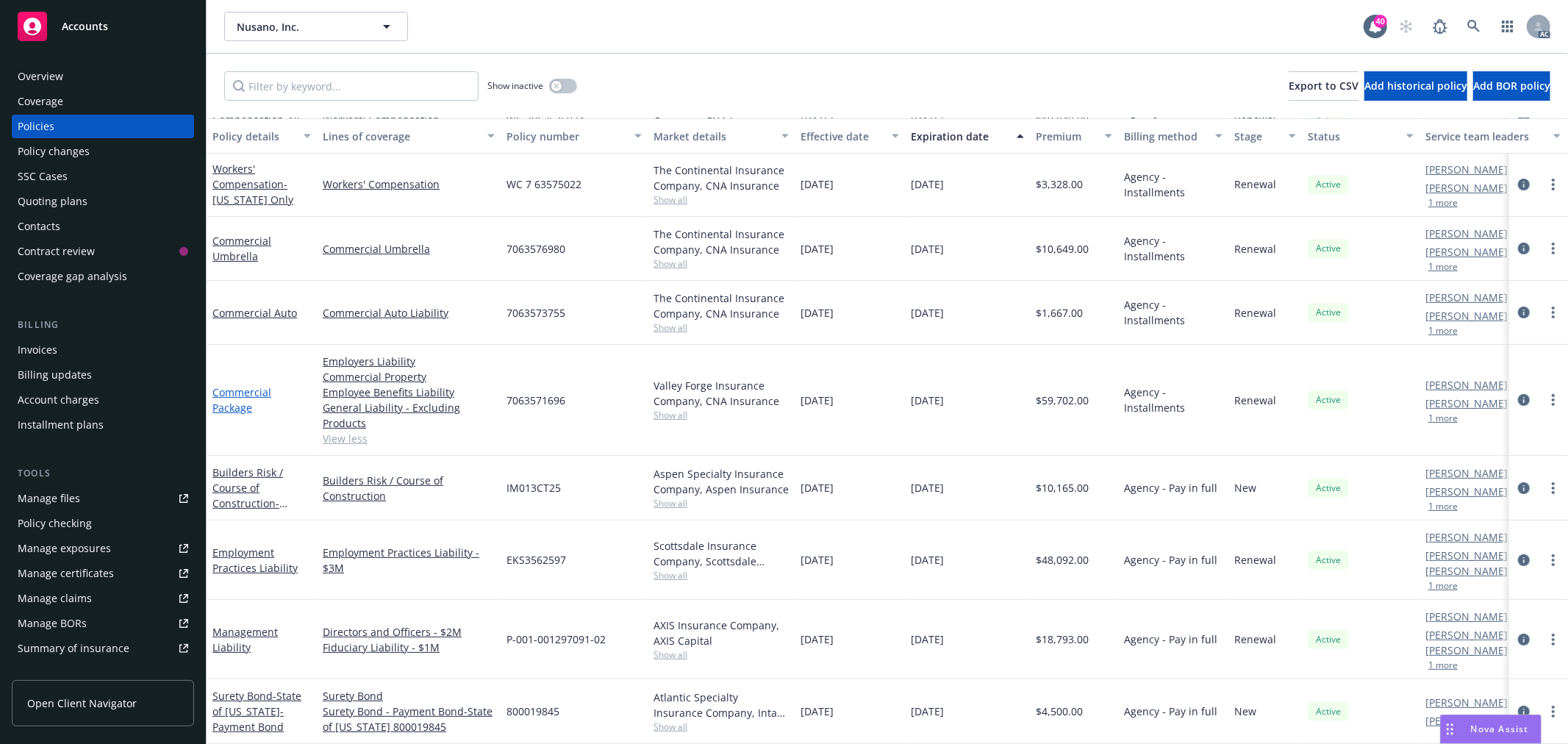
click at [231, 391] on link "Commercial Package" at bounding box center [241, 400] width 59 height 29
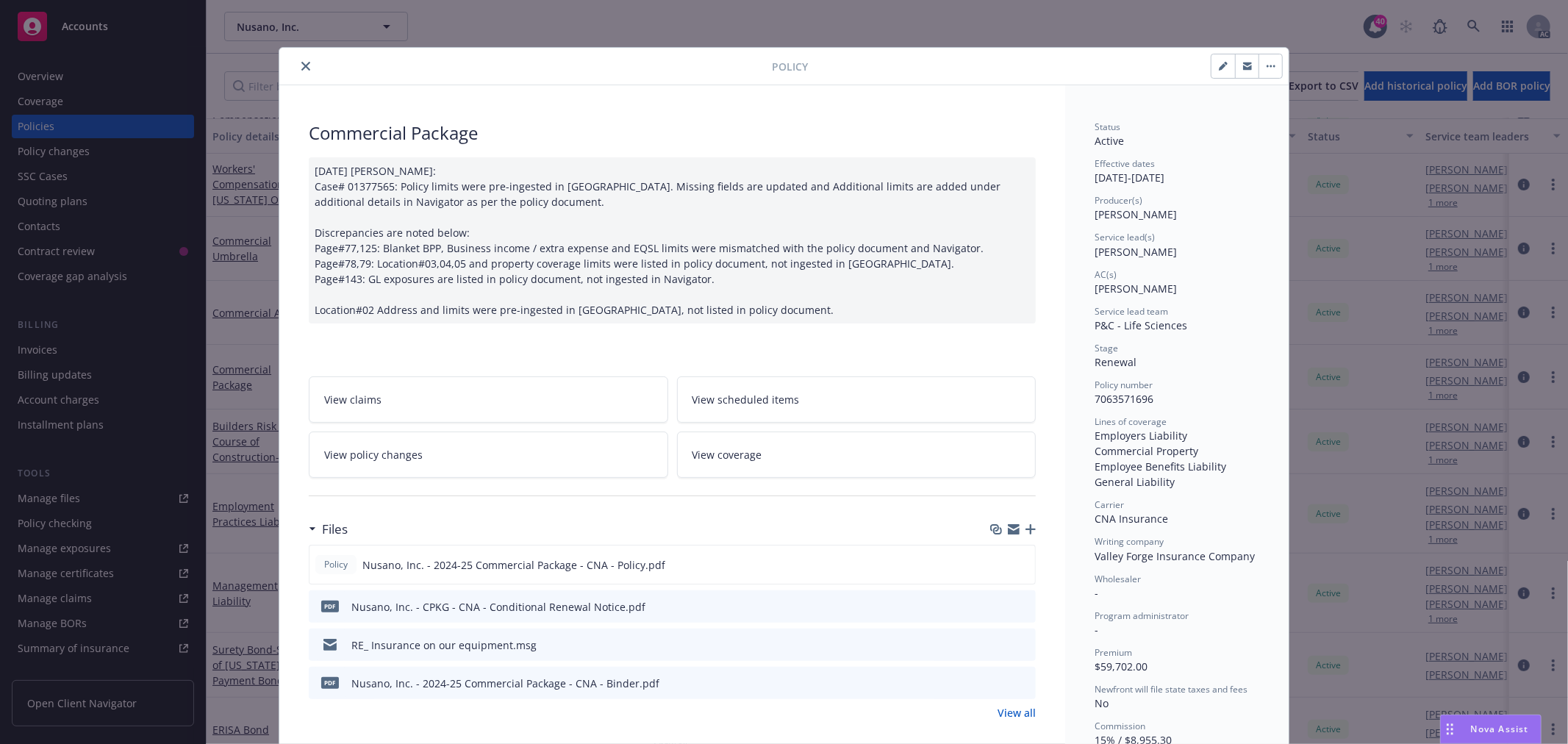
click at [1126, 400] on span "7063571696" at bounding box center [1124, 399] width 59 height 14
copy span "7063571696"
drag, startPoint x: 1165, startPoint y: 518, endPoint x: 1088, endPoint y: 524, distance: 77.2
click at [1095, 524] on div "Carrier CNA Insurance" at bounding box center [1178, 512] width 165 height 28
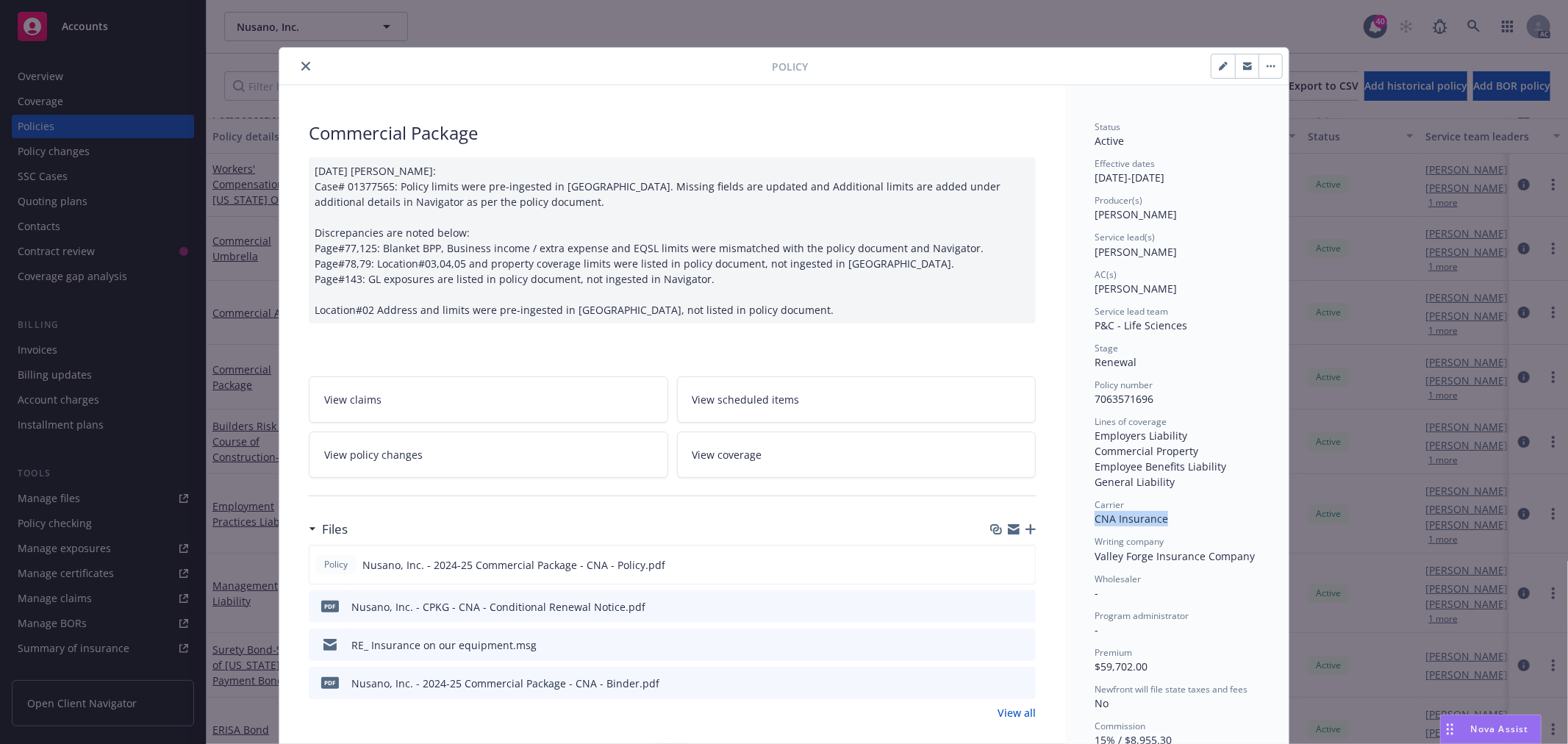
copy span "CNA Insurance"
click at [304, 69] on button "close" at bounding box center [306, 66] width 18 height 18
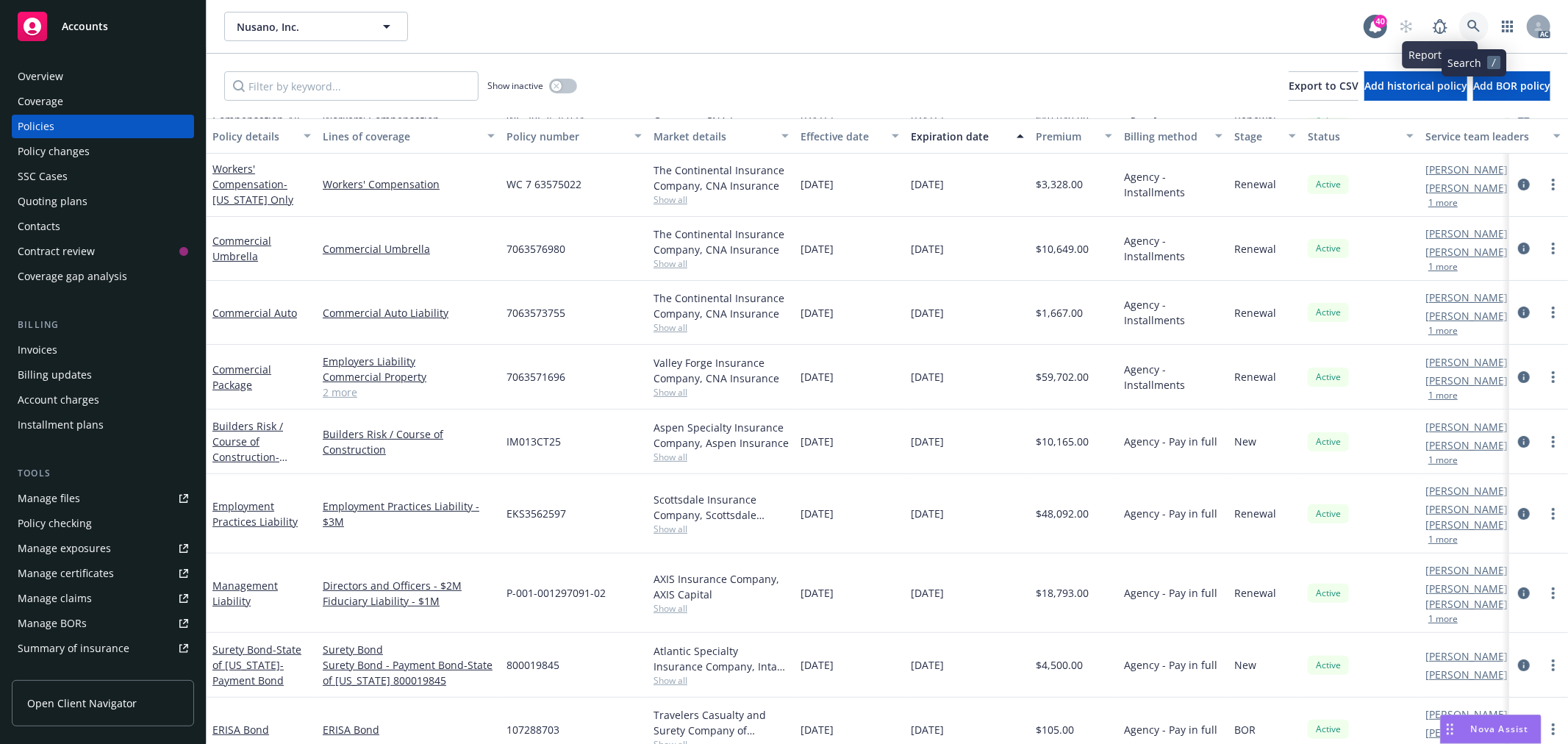
click at [1466, 24] on link at bounding box center [1473, 26] width 29 height 29
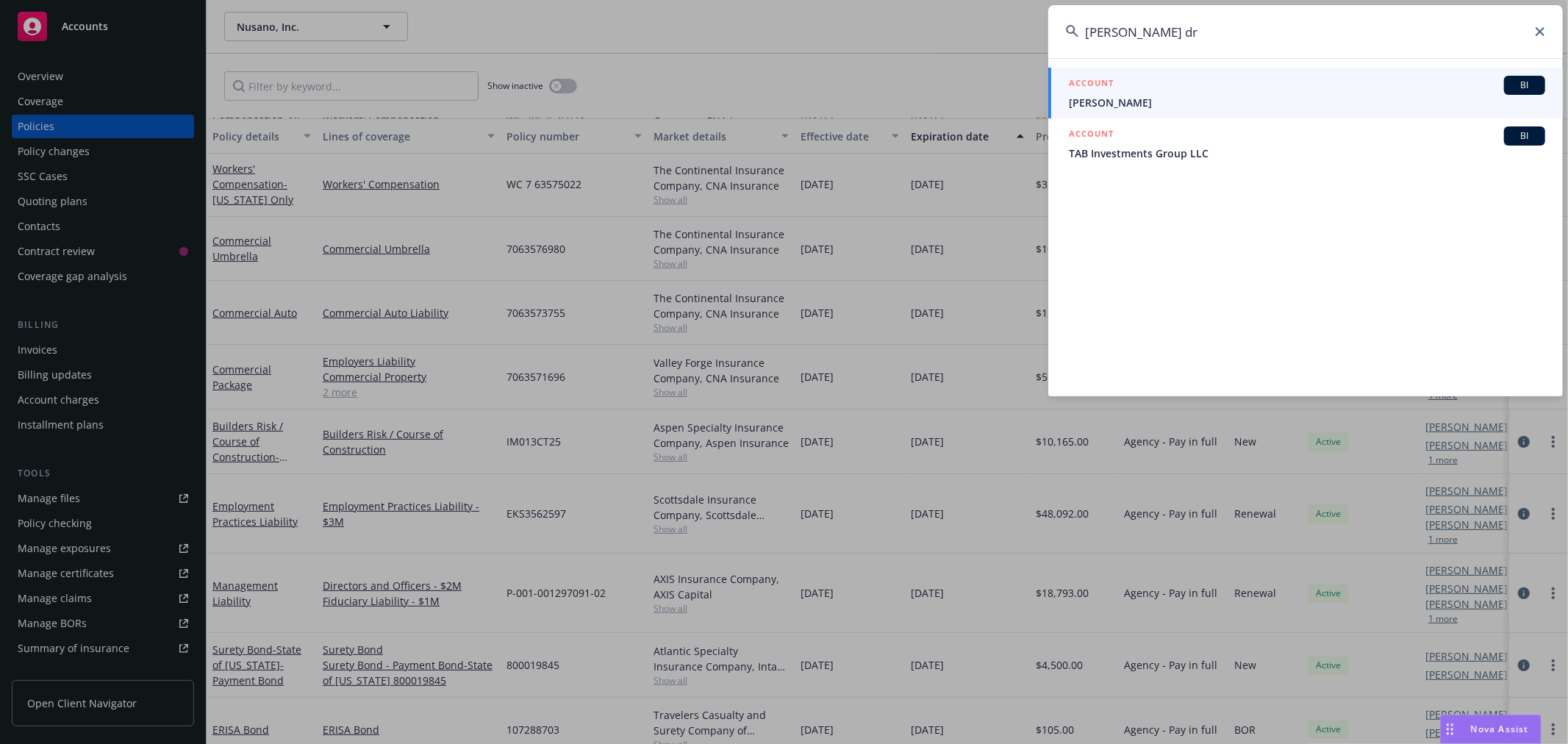
click at [1139, 40] on input "[PERSON_NAME] dr" at bounding box center [1305, 31] width 514 height 53
drag, startPoint x: 1167, startPoint y: 38, endPoint x: 1060, endPoint y: 37, distance: 107.0
click at [1060, 37] on input "[PERSON_NAME] dr" at bounding box center [1305, 31] width 514 height 53
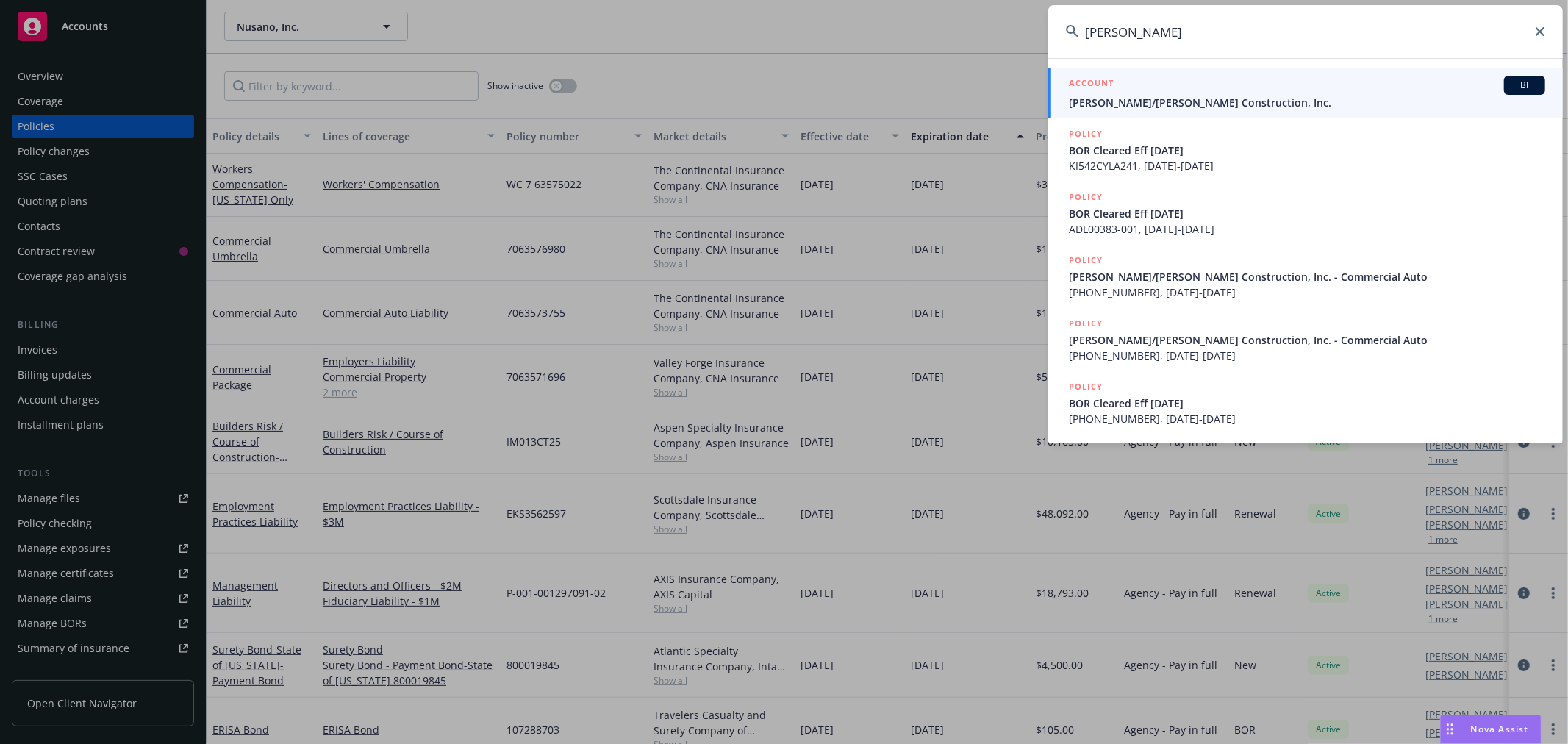
type input "[PERSON_NAME]"
click at [1262, 101] on span "[PERSON_NAME]/[PERSON_NAME] Construction, Inc." at bounding box center [1307, 102] width 477 height 15
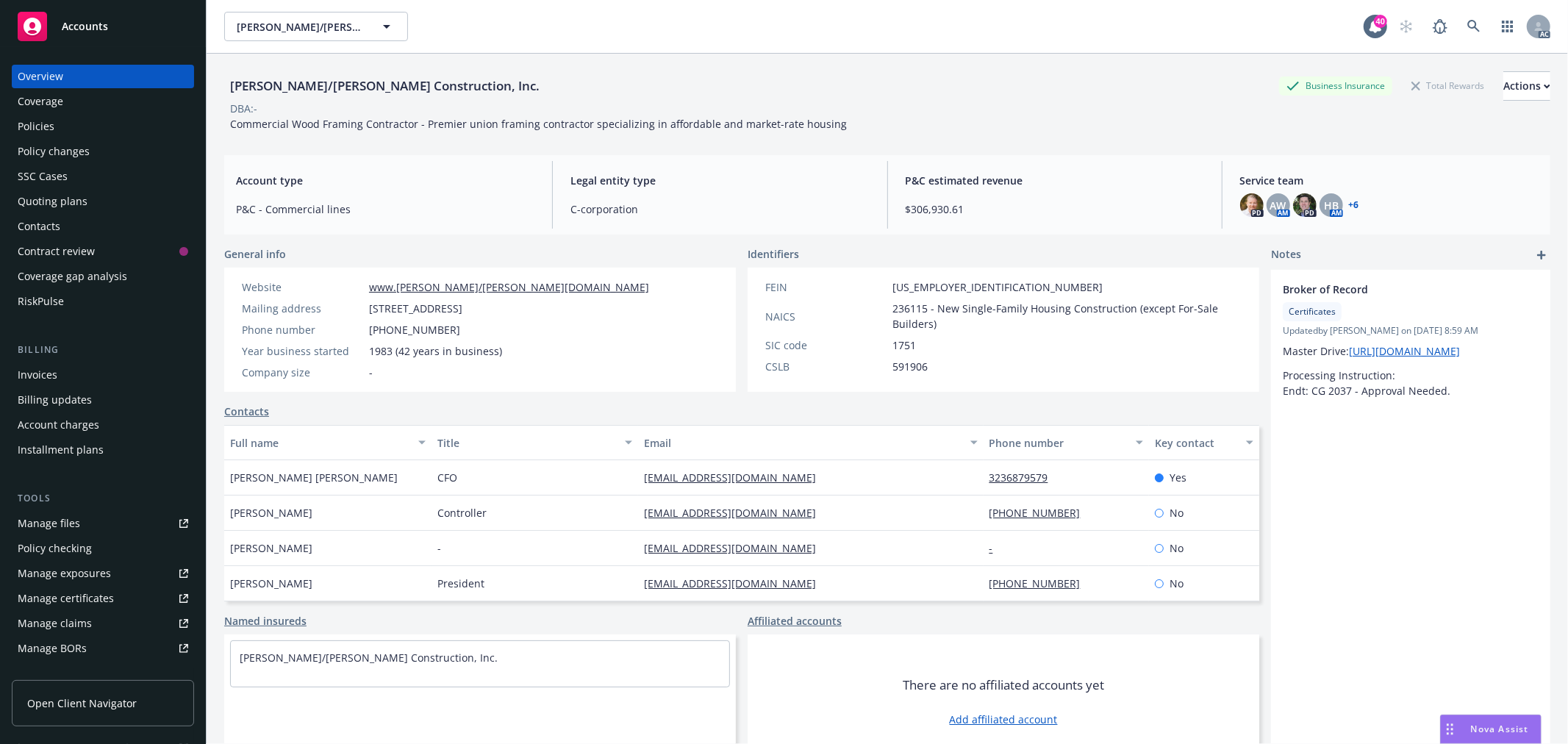
click at [57, 126] on div "Policies" at bounding box center [103, 126] width 171 height 23
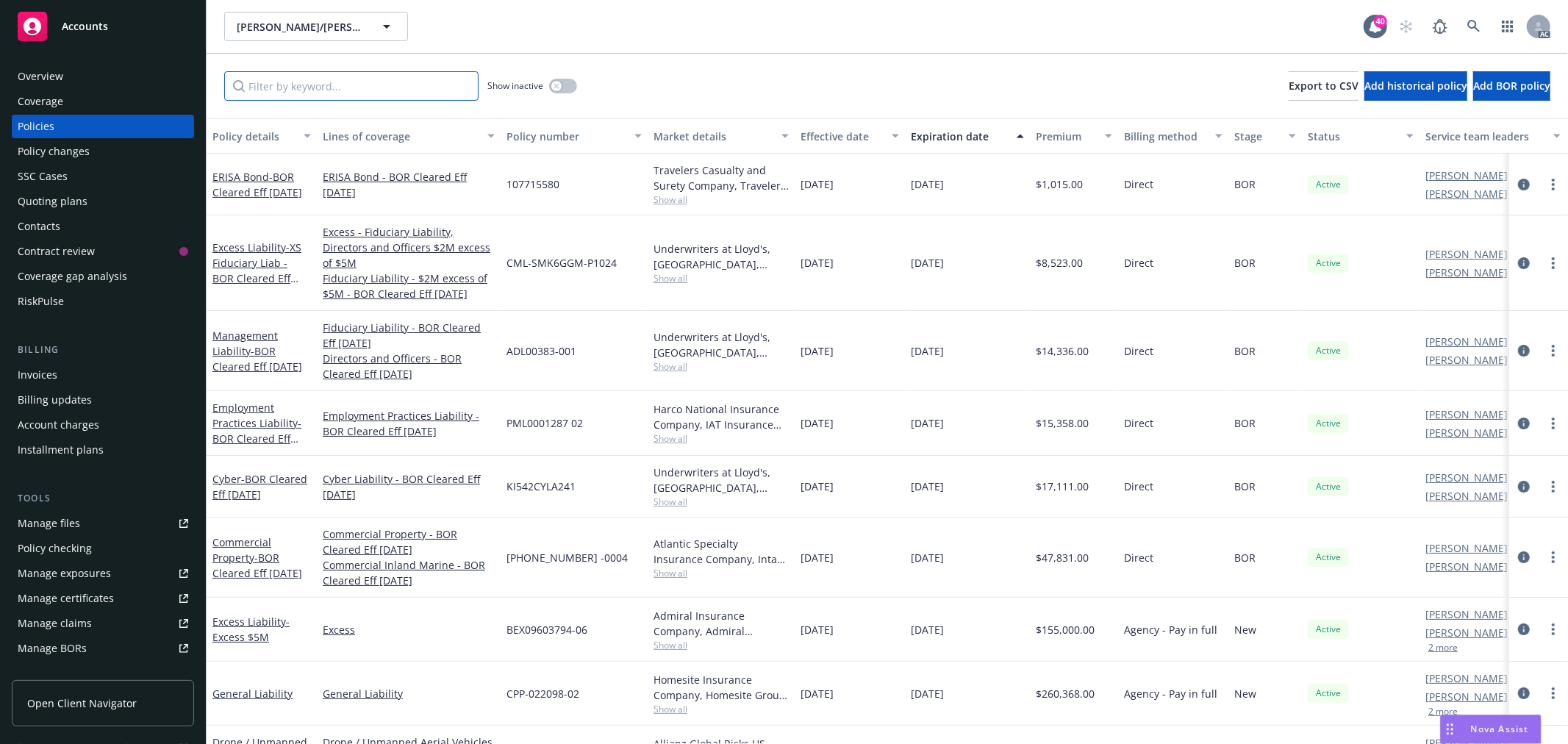
click at [413, 81] on input "Filter by keyword..." at bounding box center [351, 85] width 254 height 29
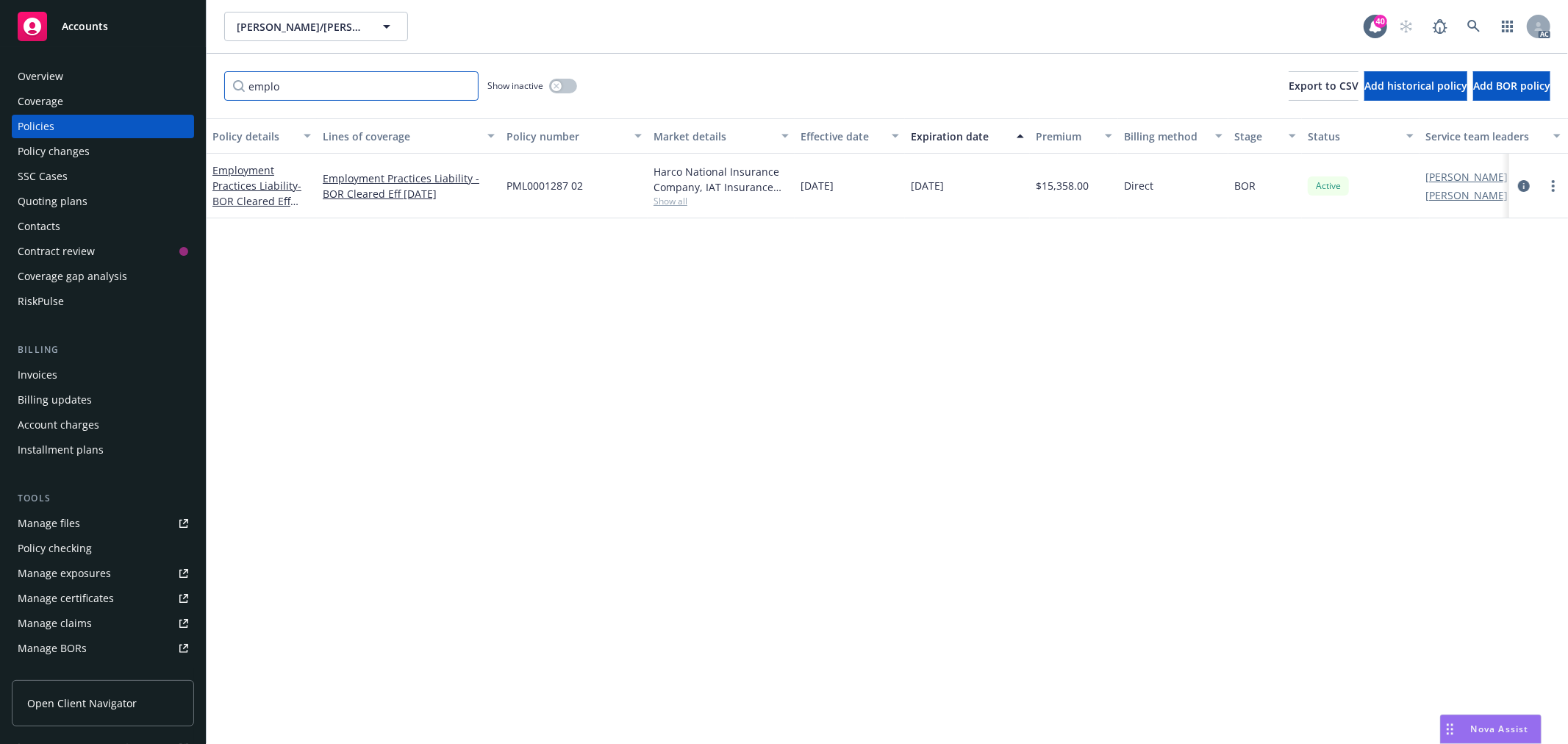
type input "emplo"
drag, startPoint x: 596, startPoint y: 185, endPoint x: 515, endPoint y: 187, distance: 81.0
click at [515, 187] on div "PML0001287 02" at bounding box center [574, 186] width 147 height 65
click at [525, 187] on span "PML0001287 02" at bounding box center [544, 186] width 76 height 15
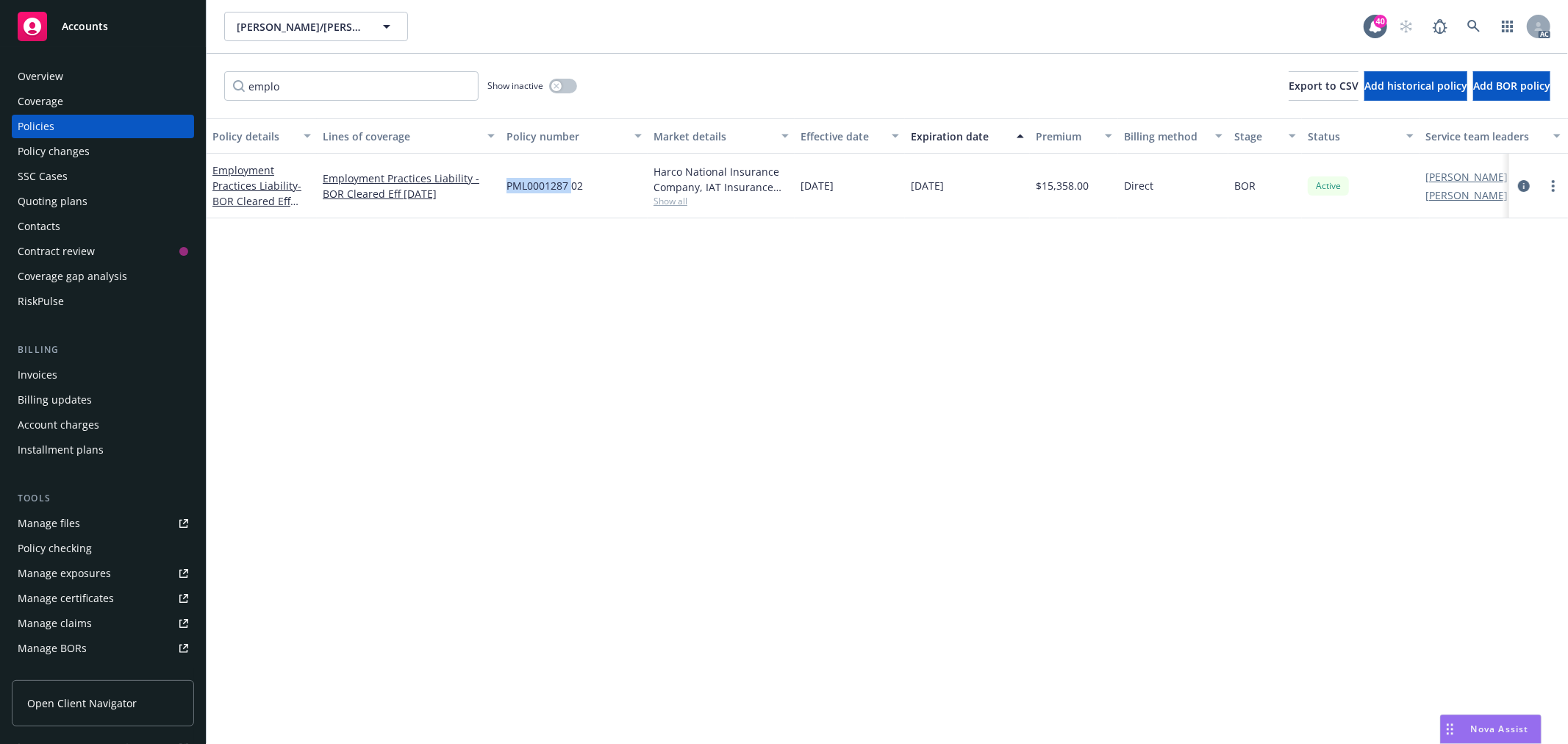
click at [573, 180] on span "PML0001287 02" at bounding box center [544, 186] width 76 height 15
drag, startPoint x: 586, startPoint y: 181, endPoint x: 505, endPoint y: 184, distance: 81.1
click at [505, 184] on div "PML0001287 02" at bounding box center [574, 186] width 147 height 65
copy span "PML0001287 02"
click at [248, 165] on link "Employment Practices Liability - BOR Cleared Eff [DATE]" at bounding box center [256, 193] width 89 height 60
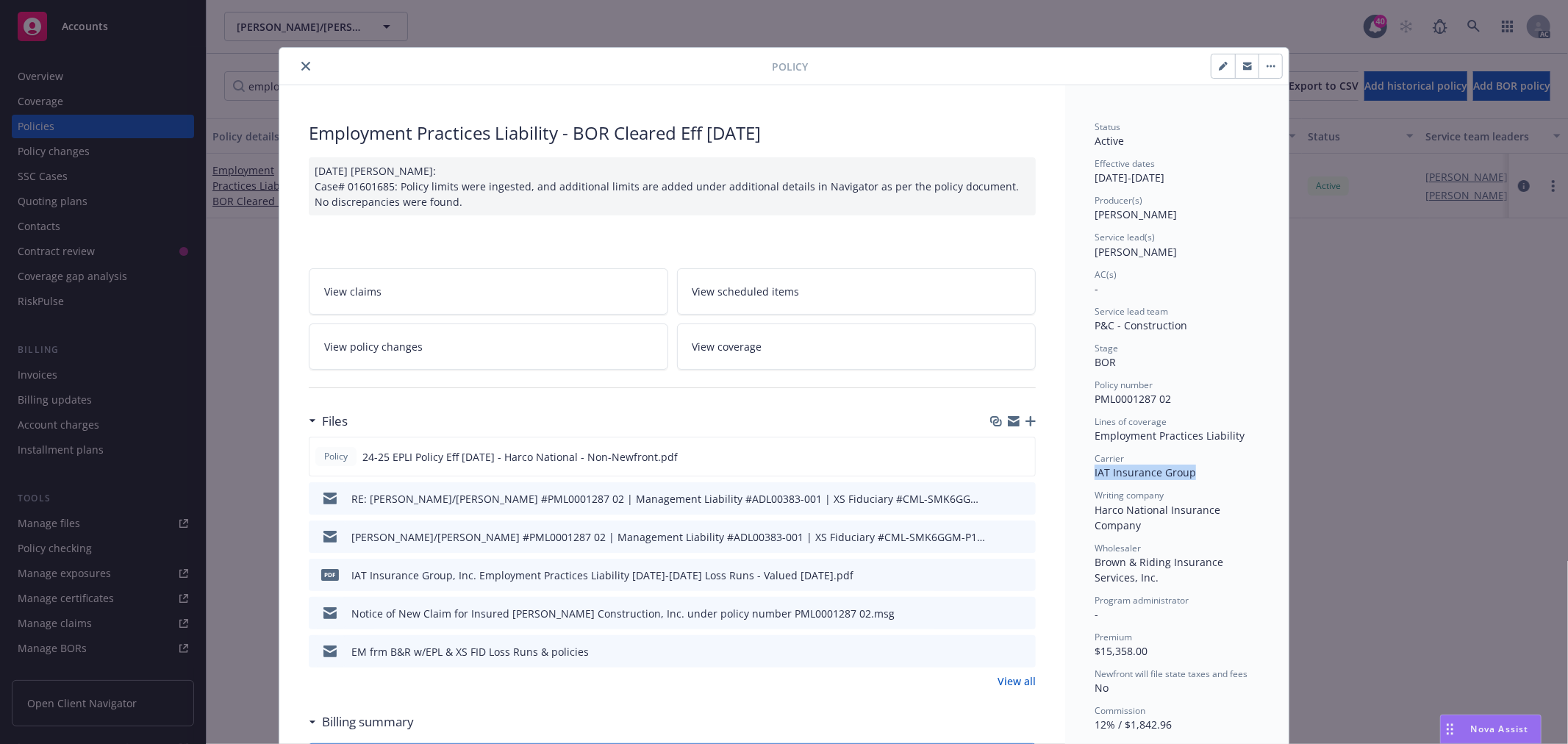
drag, startPoint x: 1194, startPoint y: 472, endPoint x: 1088, endPoint y: 477, distance: 106.1
click at [1095, 477] on div "Carrier IAT Insurance Group" at bounding box center [1178, 466] width 165 height 28
copy span "IAT Insurance Group"
click at [307, 64] on button "close" at bounding box center [306, 66] width 18 height 18
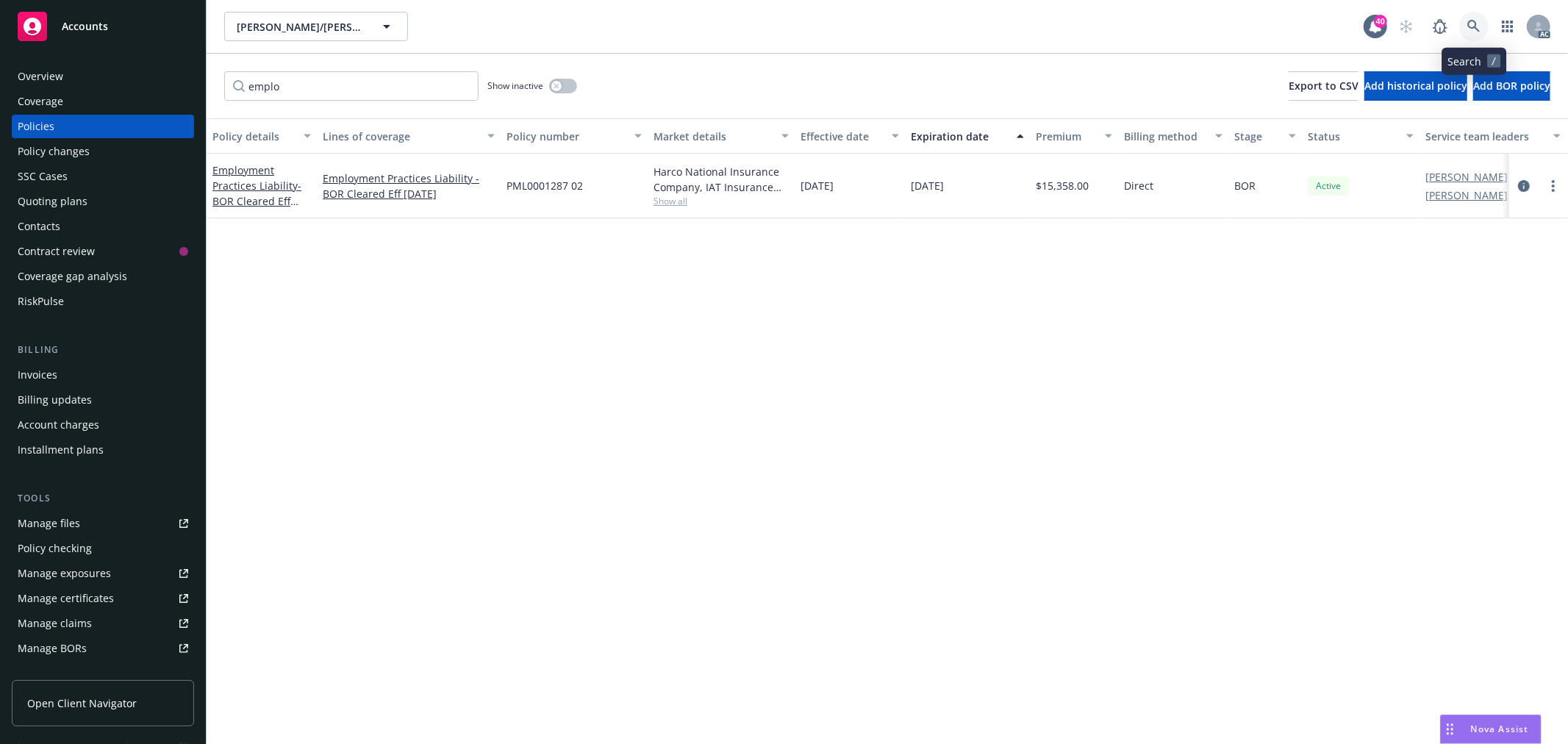
click at [1474, 32] on icon at bounding box center [1474, 26] width 13 height 13
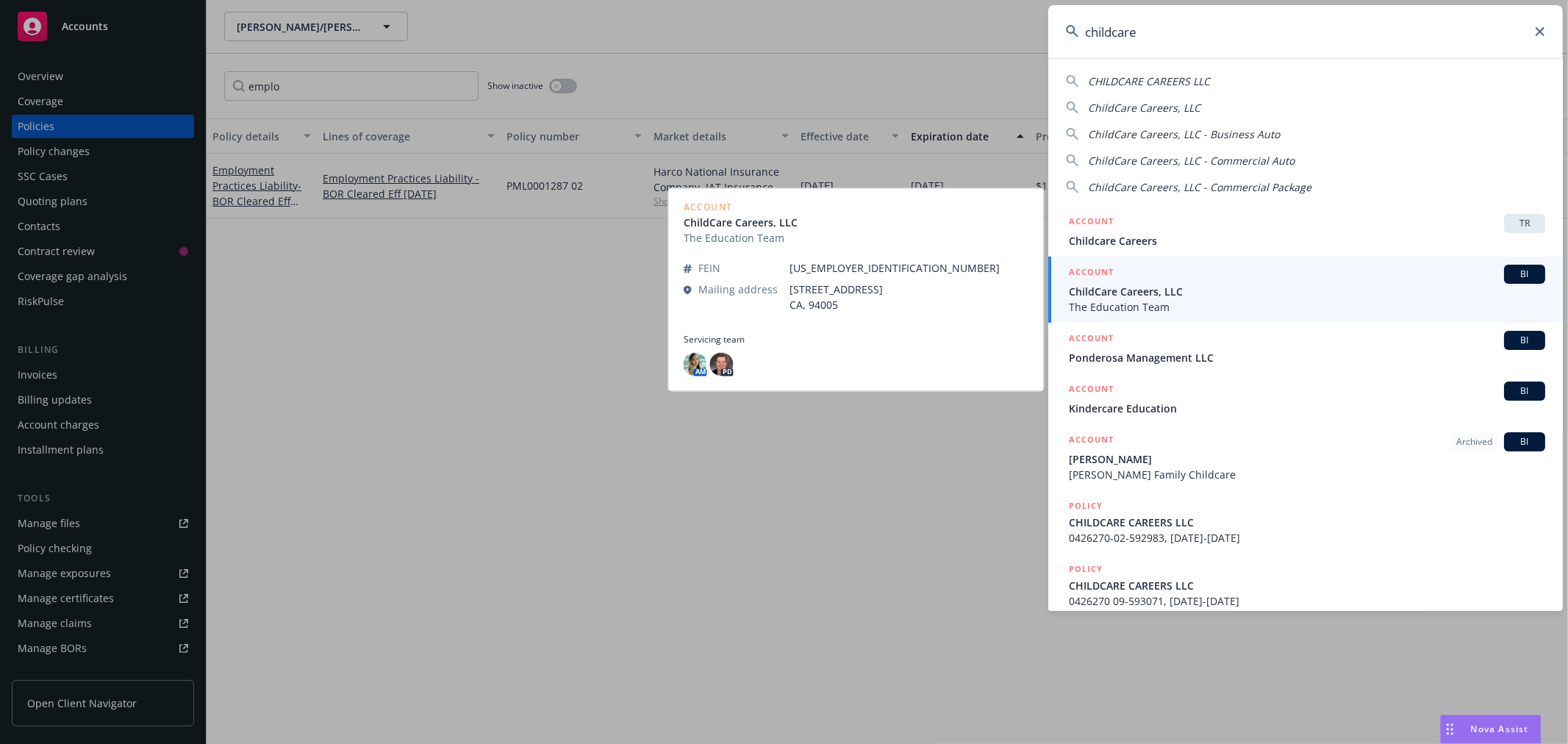
type input "childcare"
click at [1265, 288] on span "ChildCare Careers, LLC" at bounding box center [1307, 291] width 477 height 15
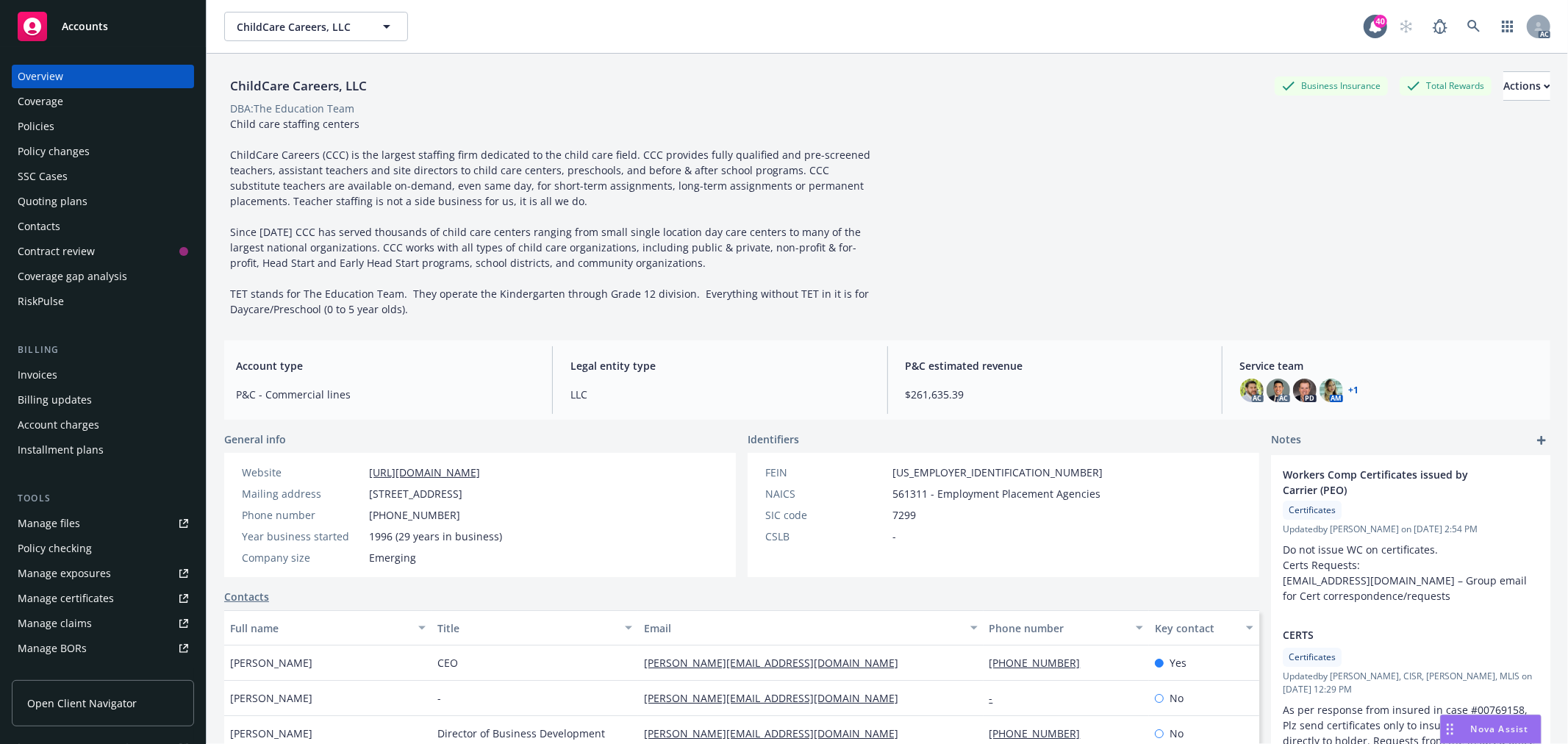
click at [112, 129] on div "Policies" at bounding box center [103, 126] width 171 height 23
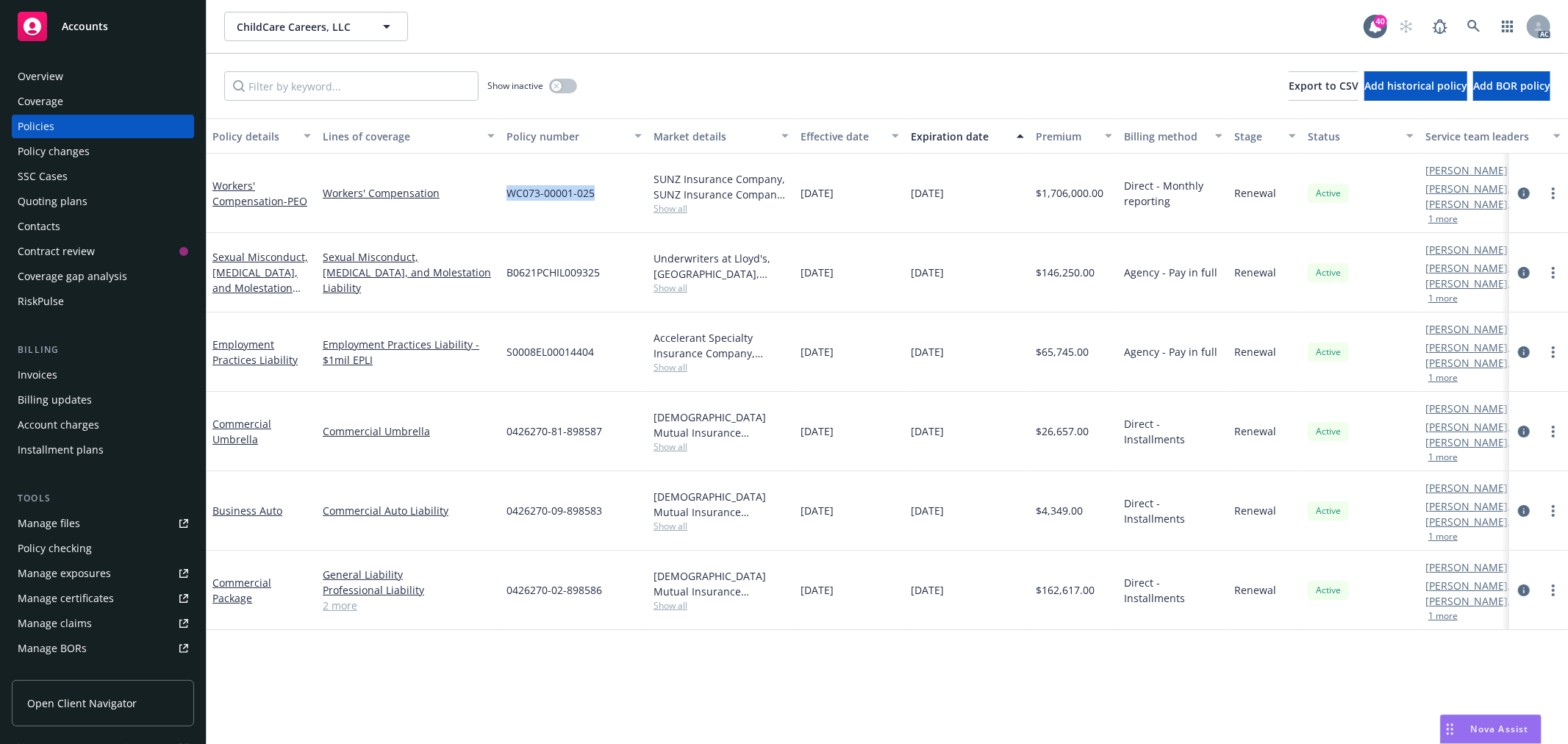
drag, startPoint x: 596, startPoint y: 189, endPoint x: 508, endPoint y: 195, distance: 88.2
click at [508, 195] on div "WC073-00001-025" at bounding box center [574, 193] width 147 height 80
copy span "WC073-00001-025"
click at [246, 194] on link "Workers' Compensation - PEO" at bounding box center [259, 192] width 95 height 29
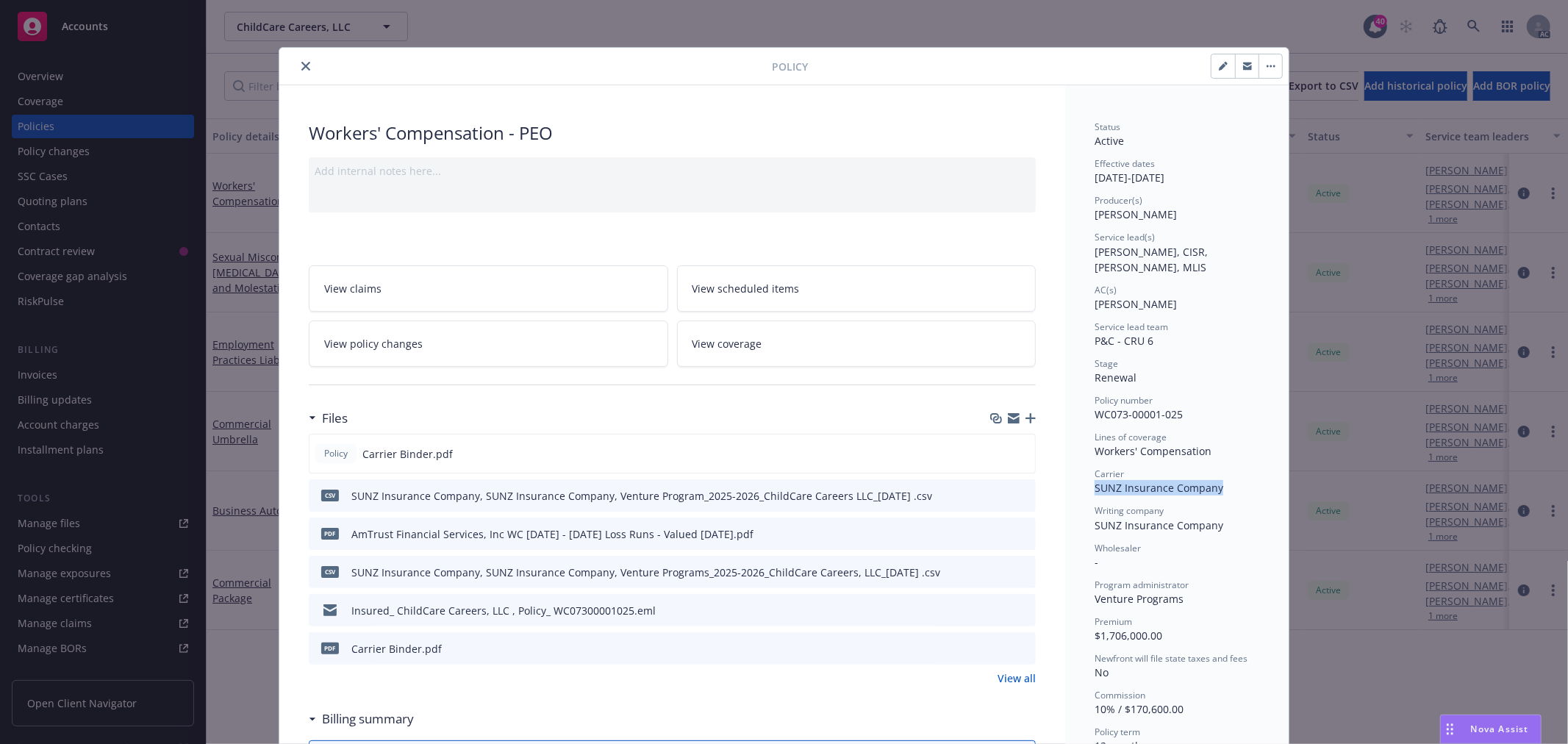
drag, startPoint x: 1218, startPoint y: 474, endPoint x: 1085, endPoint y: 474, distance: 133.0
copy span "SUNZ Insurance Company"
